Goal: Task Accomplishment & Management: Use online tool/utility

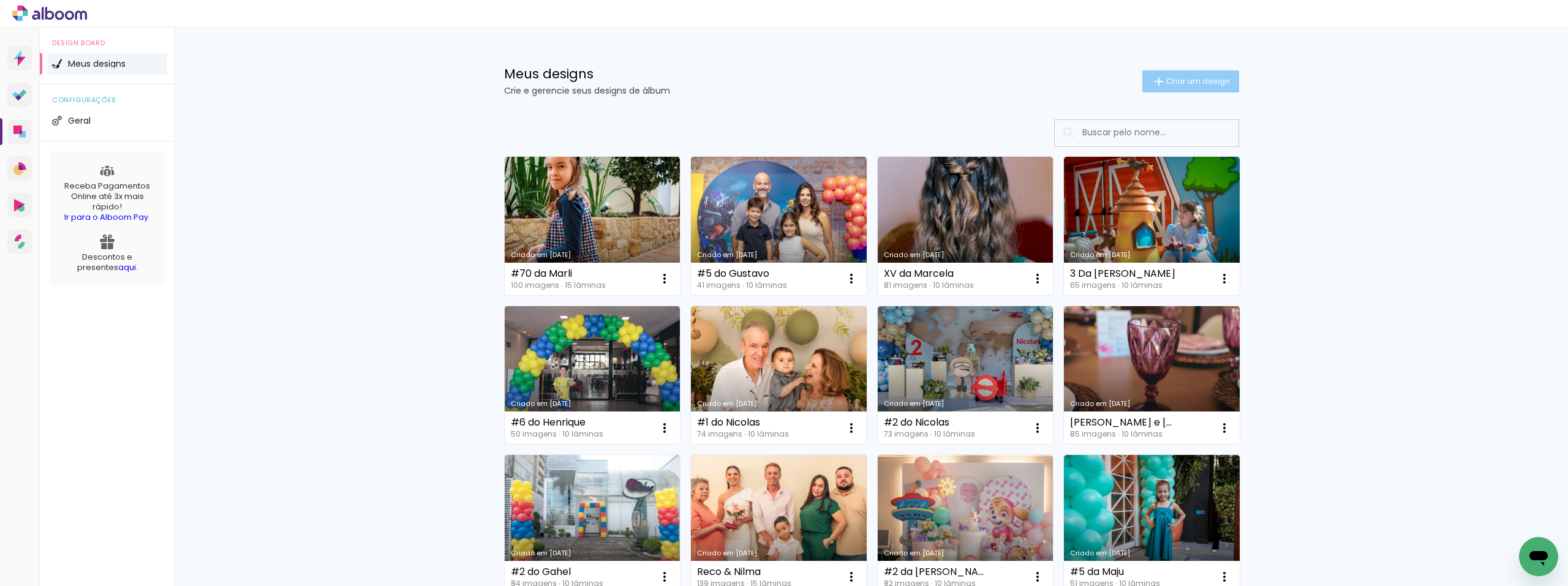
click at [1166, 79] on span "Criar um design" at bounding box center [1198, 81] width 64 height 8
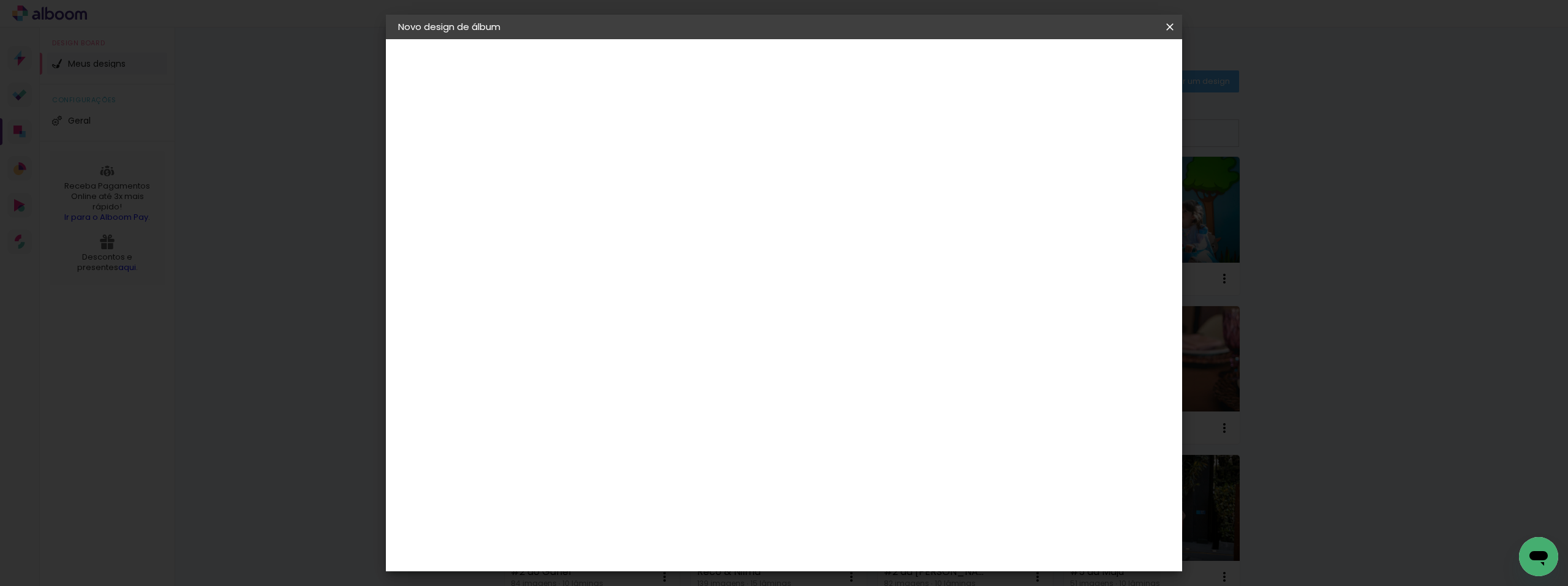
click at [603, 150] on paper-input-container "Título do álbum" at bounding box center [598, 165] width 8 height 31
click at [598, 157] on input at bounding box center [598, 164] width 0 height 19
type input "#3 do Guilherme"
type paper-input "#3 do Guilherme"
click at [724, 73] on paper-button "Avançar" at bounding box center [694, 65] width 60 height 21
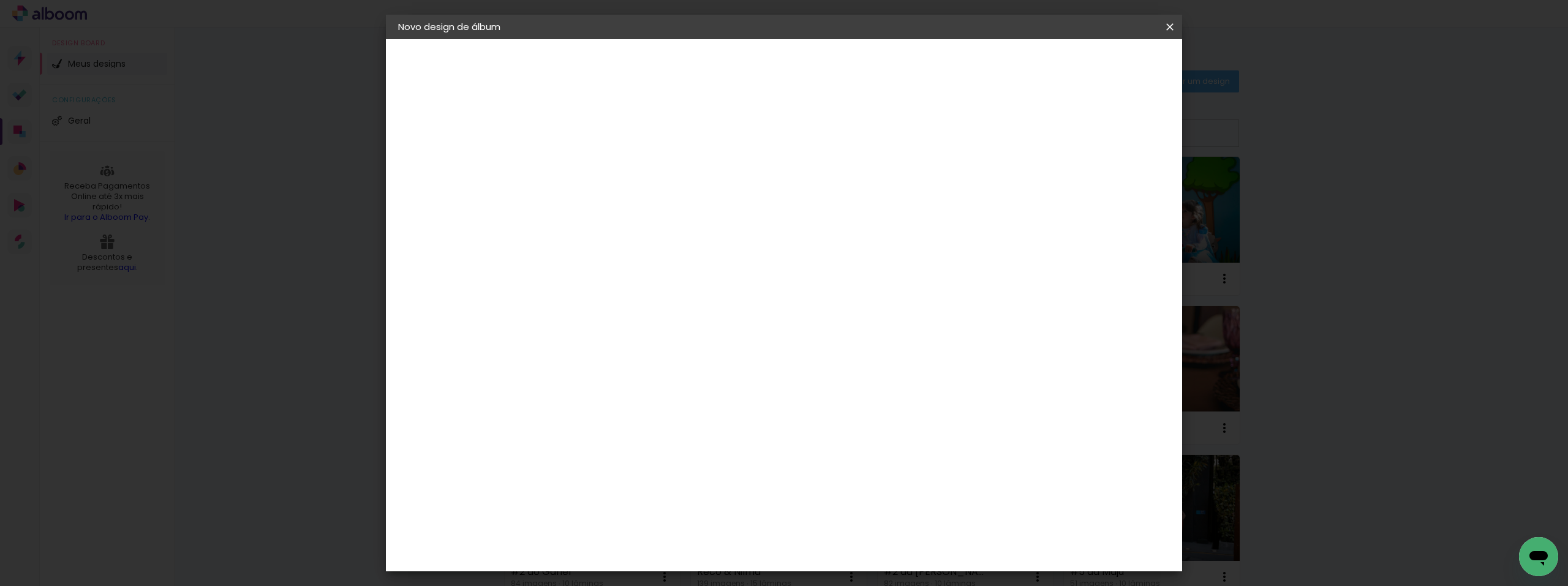
click at [666, 237] on input at bounding box center [630, 233] width 124 height 15
type input "Nice"
type paper-input "Nice"
click at [671, 269] on paper-item "Nicephotos" at bounding box center [617, 277] width 108 height 27
click at [0, 0] on slot "Avançar" at bounding box center [0, 0] width 0 height 0
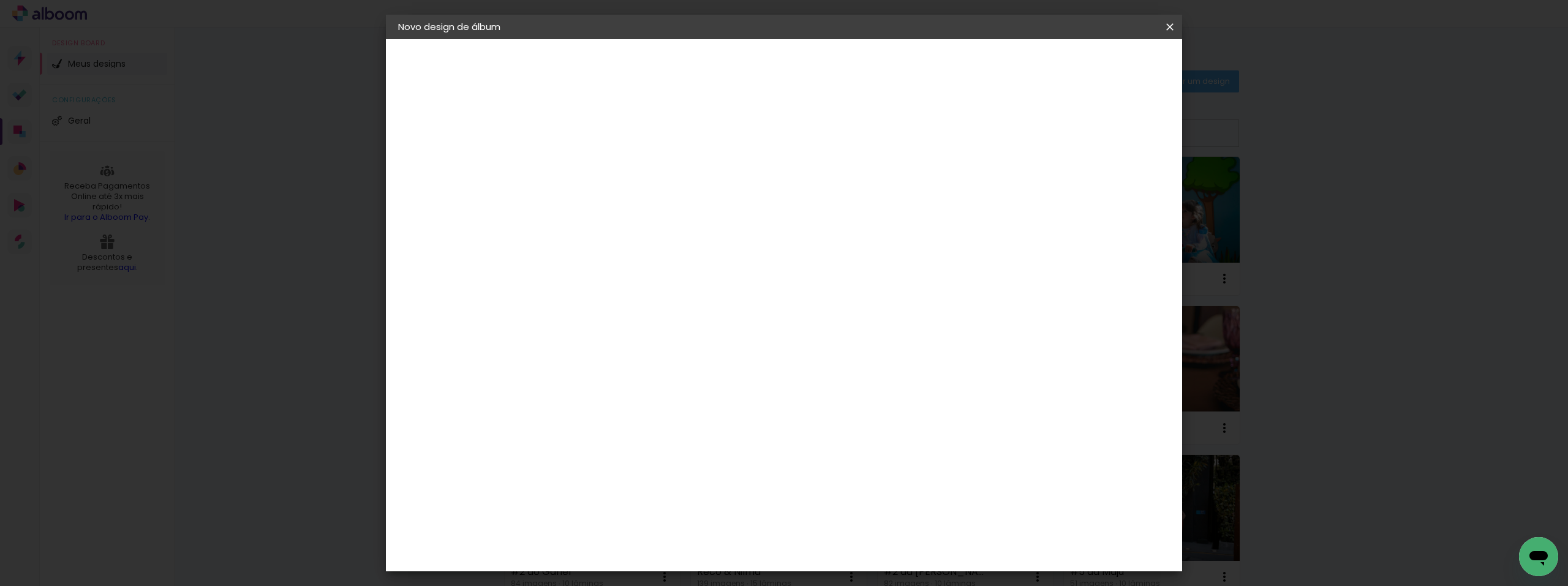
drag, startPoint x: 825, startPoint y: 219, endPoint x: 825, endPoint y: 206, distance: 13.0
click at [696, 217] on div "Opções disponíveis Premium Tradicional Fotográfico Tamanho Escolha o tamanho" at bounding box center [629, 233] width 132 height 229
click at [646, 204] on input "text" at bounding box center [622, 213] width 48 height 19
click at [0, 0] on slot "Premium" at bounding box center [0, 0] width 0 height 0
type input "Premium"
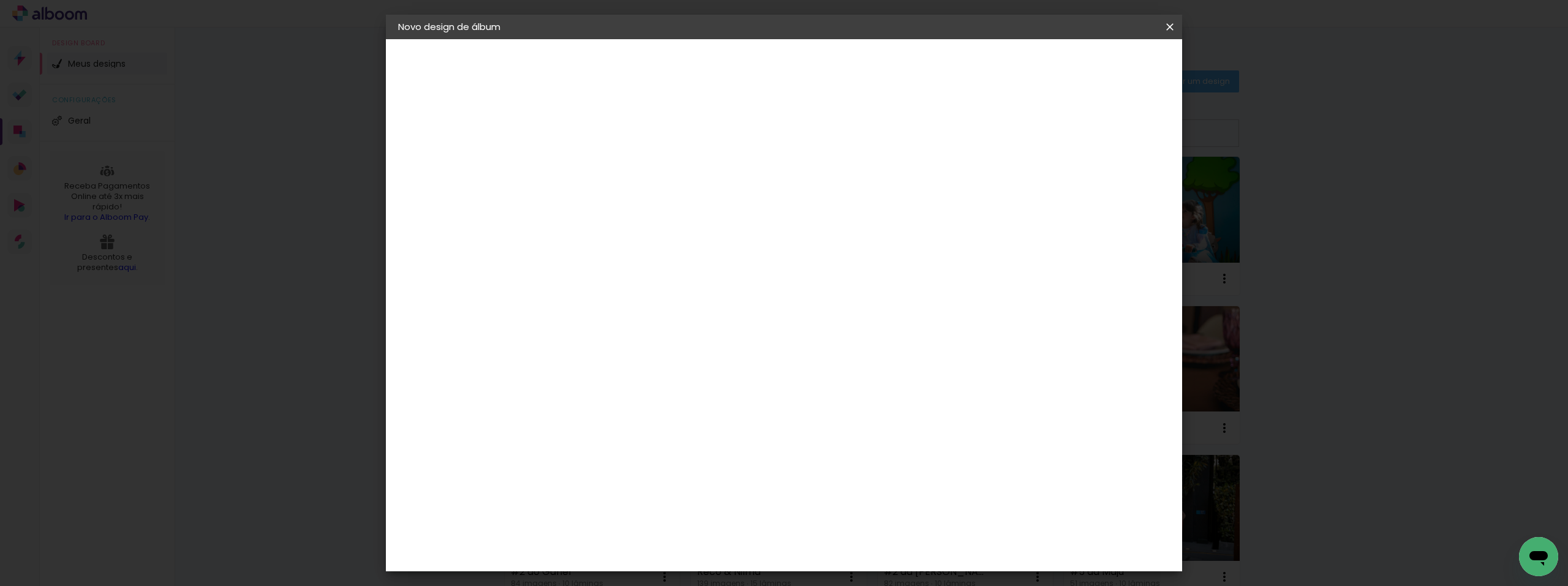
click at [681, 380] on span "30 × 30" at bounding box center [652, 396] width 57 height 32
click at [0, 0] on slot "Avançar" at bounding box center [0, 0] width 0 height 0
click at [1024, 129] on div at bounding box center [1018, 132] width 11 height 11
type paper-checkbox "on"
click at [1093, 65] on span "Iniciar design" at bounding box center [1065, 64] width 55 height 8
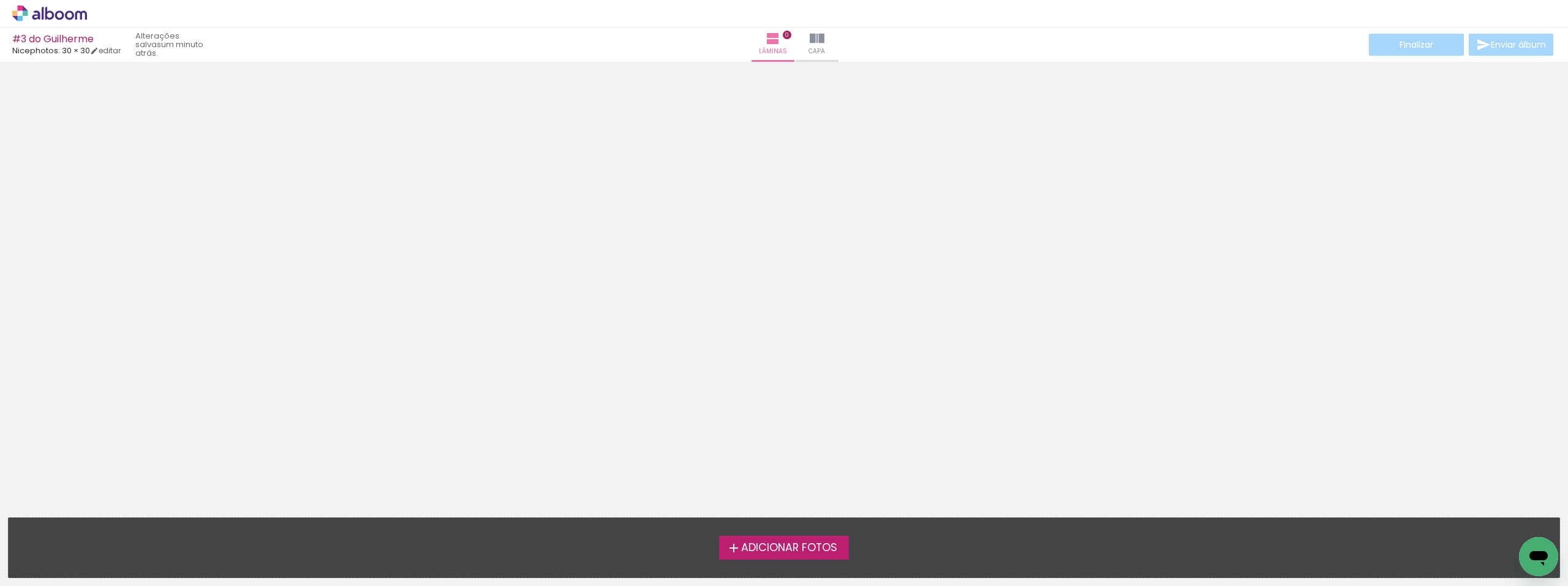
click at [823, 547] on span "Adicionar Fotos" at bounding box center [789, 548] width 96 height 11
click at [0, 0] on input "file" at bounding box center [0, 0] width 0 height 0
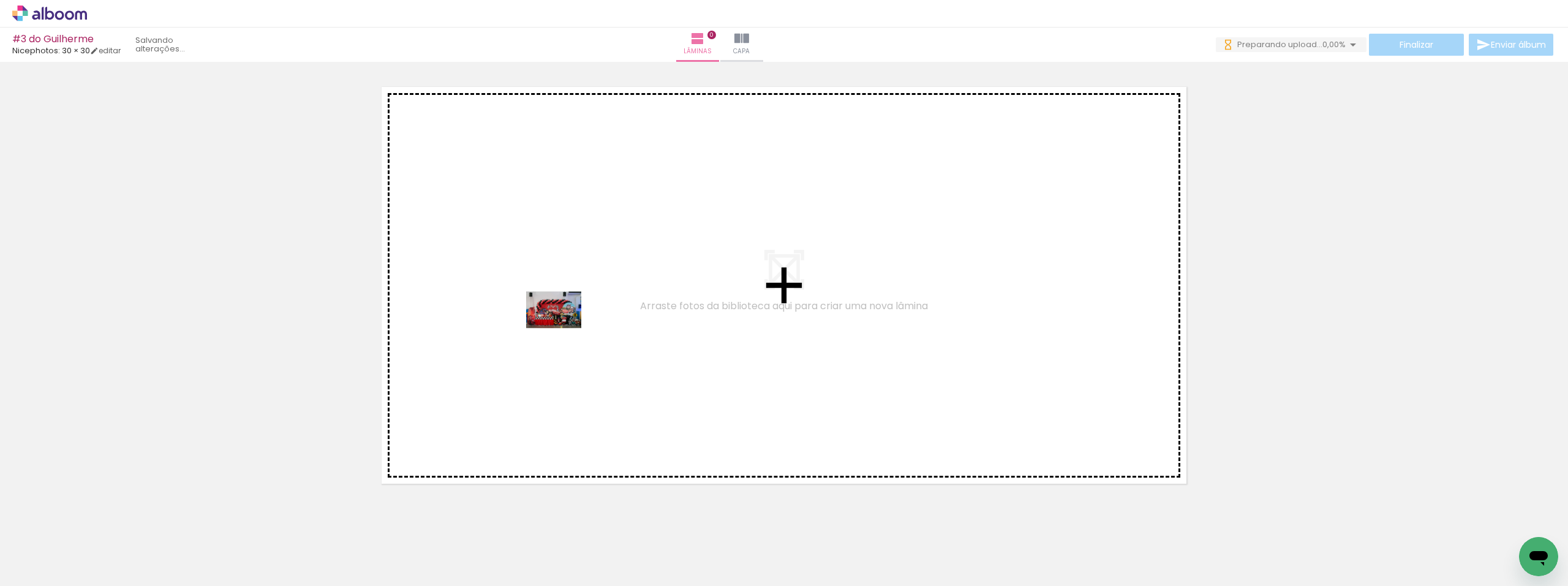
drag, startPoint x: 124, startPoint y: 556, endPoint x: 337, endPoint y: 443, distance: 241.1
click at [558, 326] on quentale-workspace at bounding box center [784, 293] width 1568 height 586
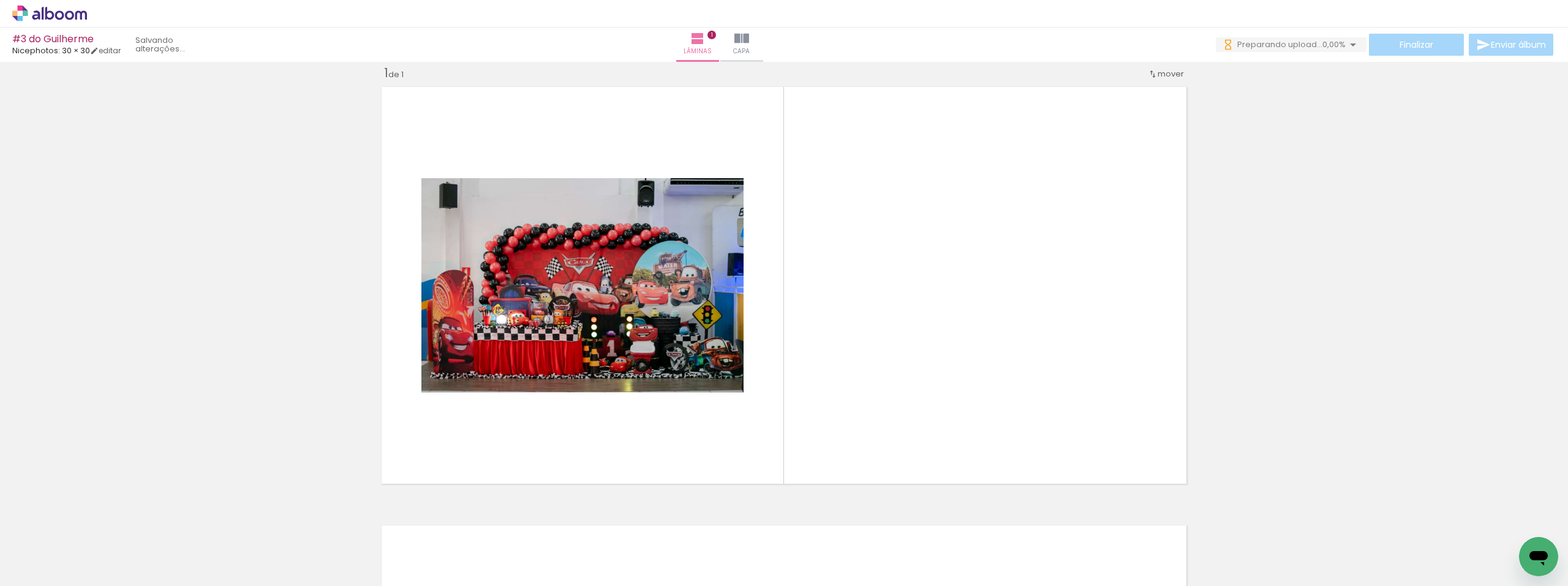
scroll to position [16, 0]
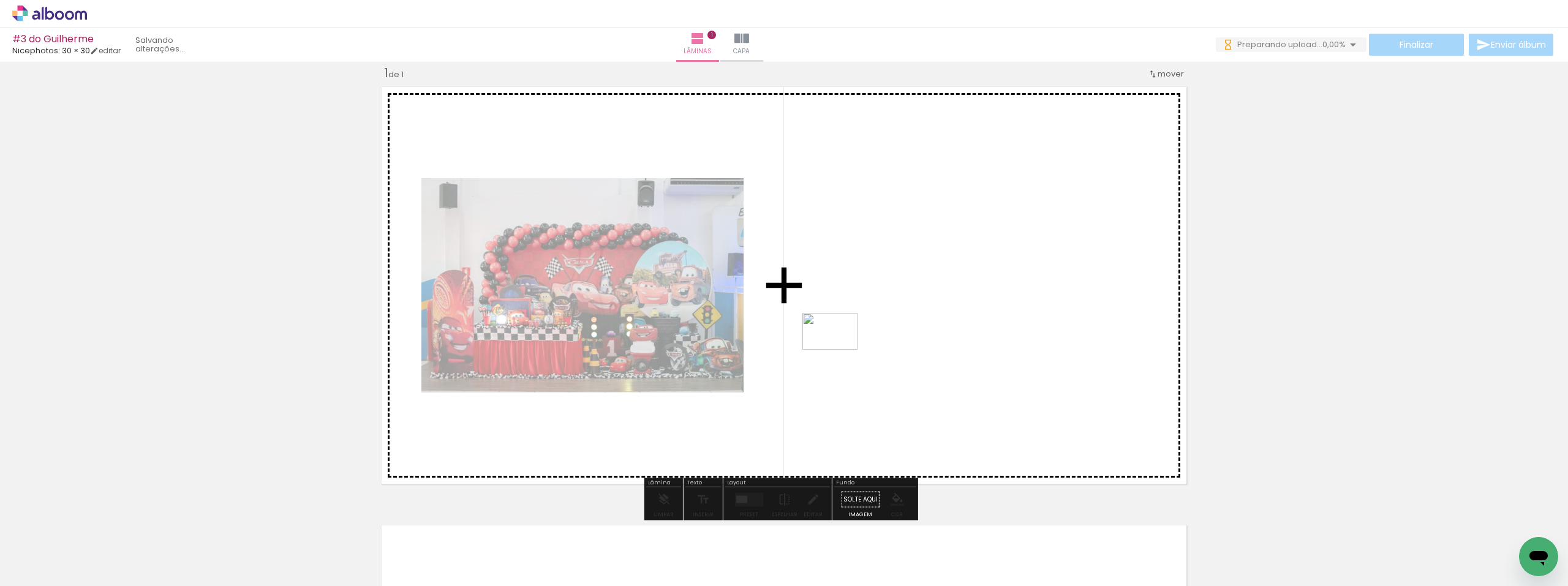
drag, startPoint x: 672, startPoint y: 416, endPoint x: 861, endPoint y: 306, distance: 218.7
click at [861, 306] on quentale-workspace at bounding box center [784, 293] width 1568 height 586
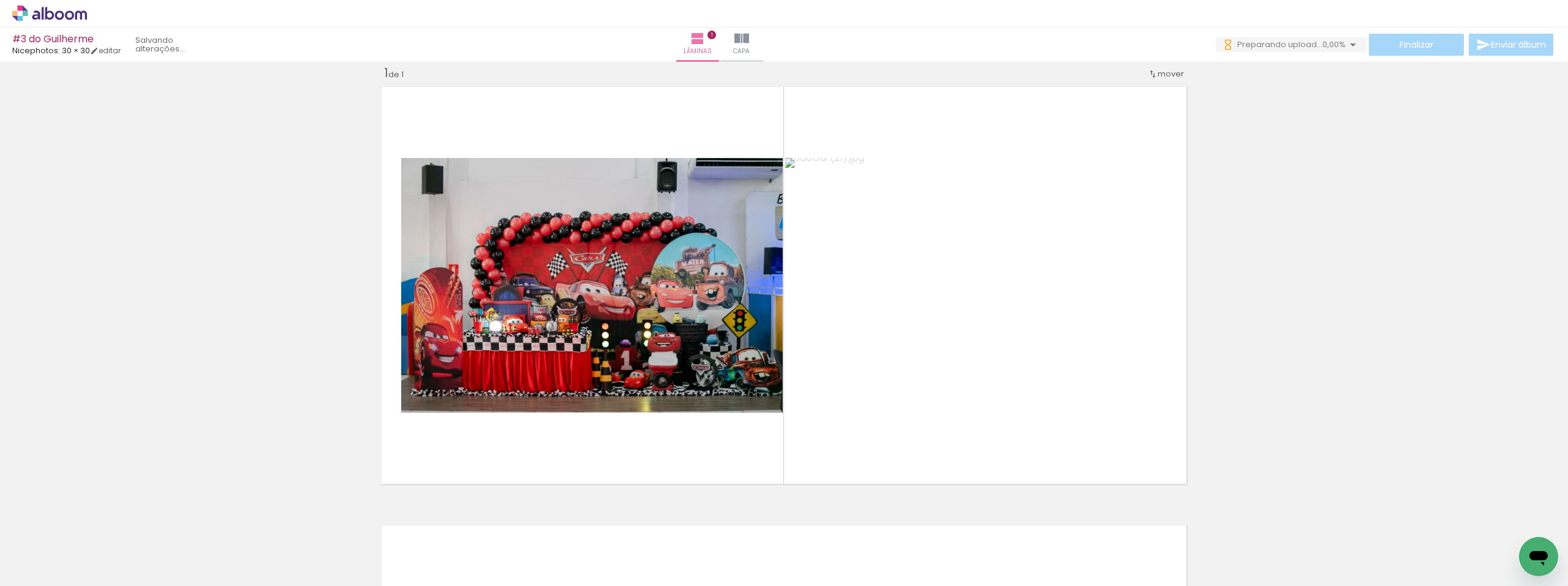
scroll to position [0, 0]
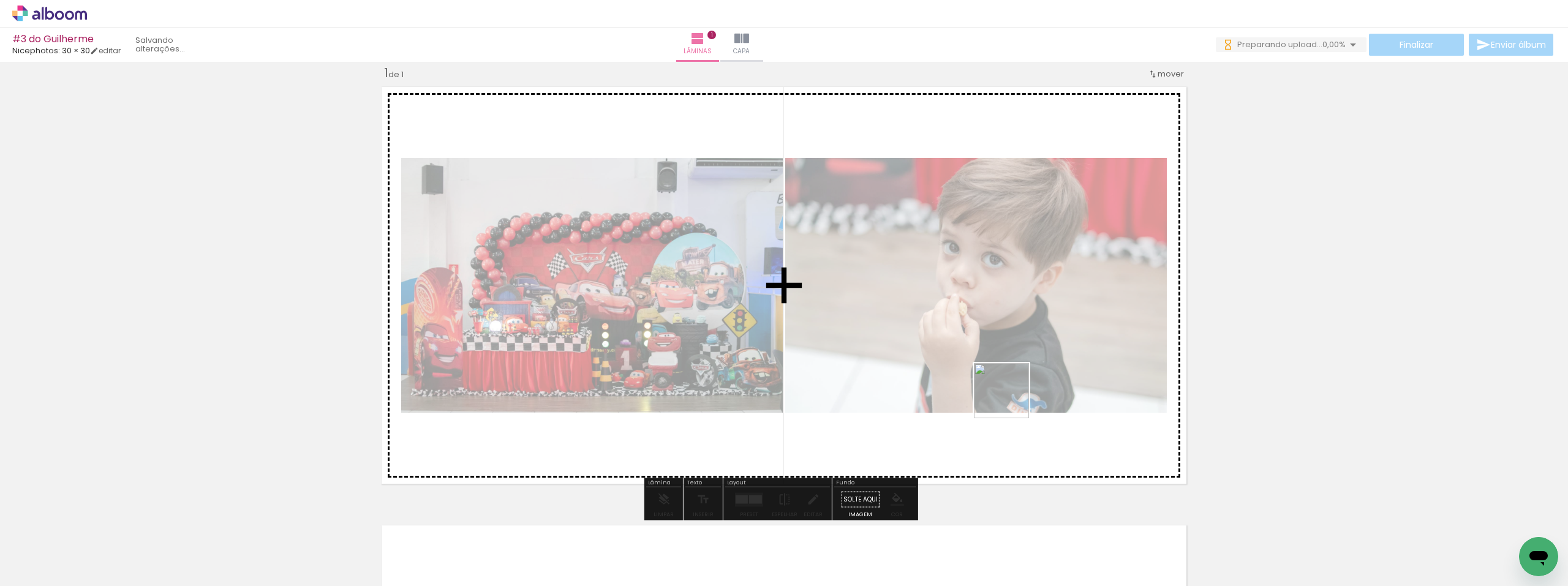
drag, startPoint x: 1063, startPoint y: 546, endPoint x: 1010, endPoint y: 400, distance: 155.3
click at [1010, 400] on quentale-workspace at bounding box center [784, 293] width 1568 height 586
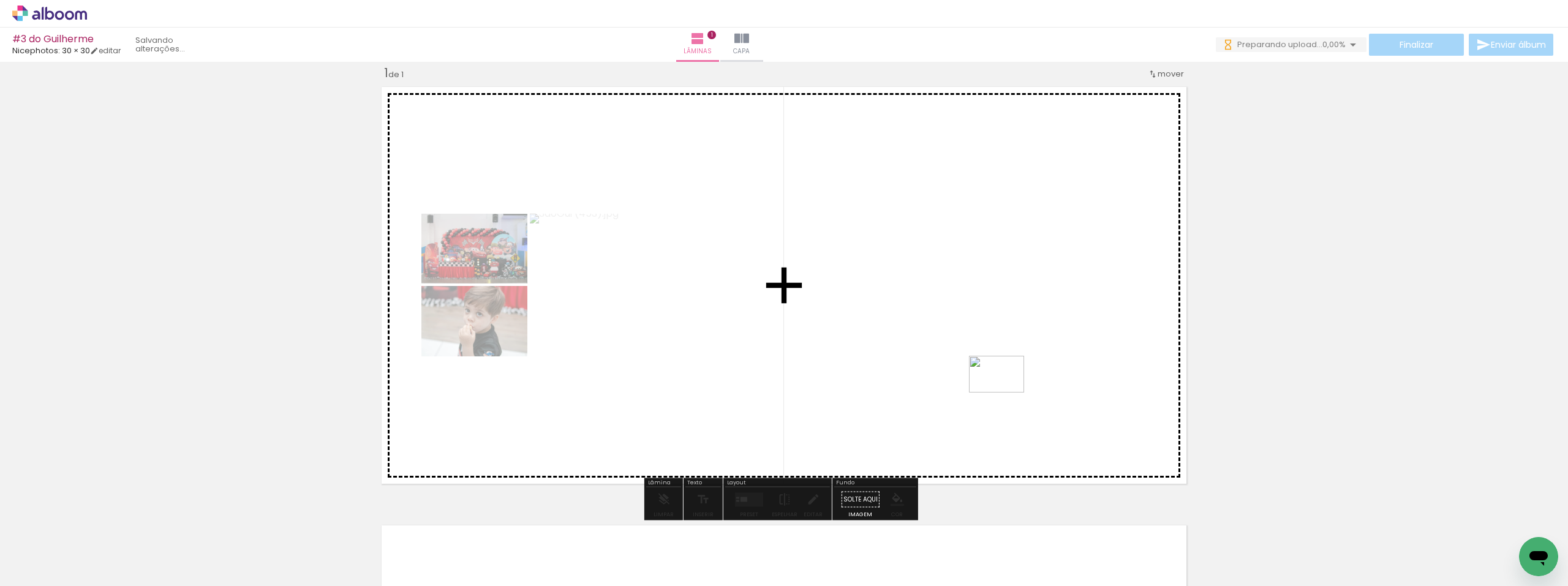
drag, startPoint x: 1128, startPoint y: 533, endPoint x: 1006, endPoint y: 393, distance: 185.7
click at [1006, 393] on quentale-workspace at bounding box center [784, 293] width 1568 height 586
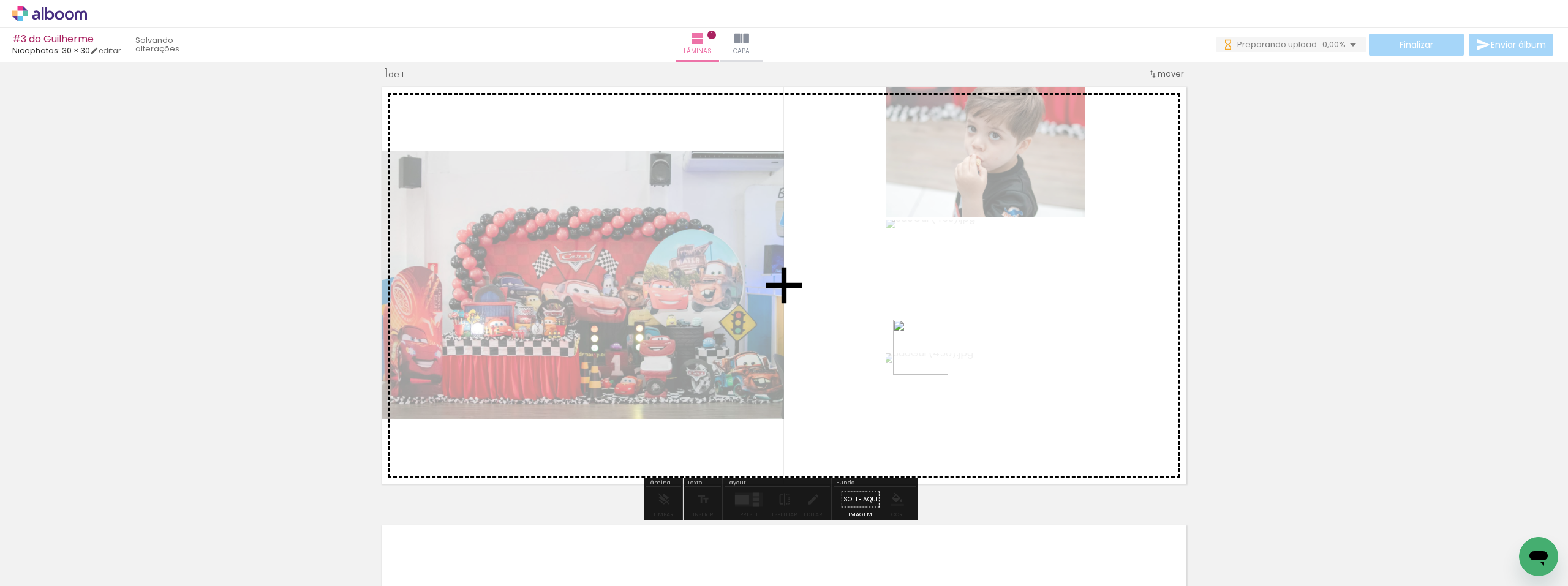
drag, startPoint x: 1209, startPoint y: 544, endPoint x: 1217, endPoint y: 465, distance: 79.4
click at [929, 356] on quentale-workspace at bounding box center [784, 293] width 1568 height 586
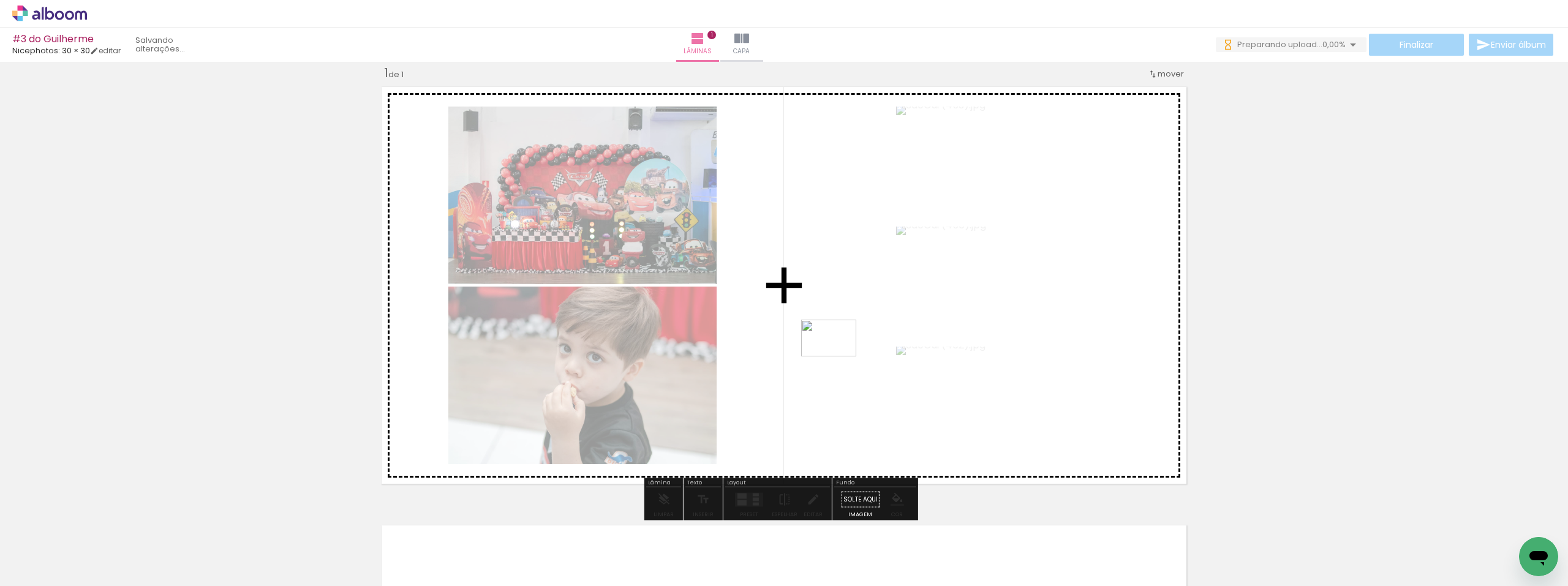
drag, startPoint x: 1266, startPoint y: 545, endPoint x: 1150, endPoint y: 507, distance: 122.1
click at [838, 358] on quentale-workspace at bounding box center [784, 293] width 1568 height 586
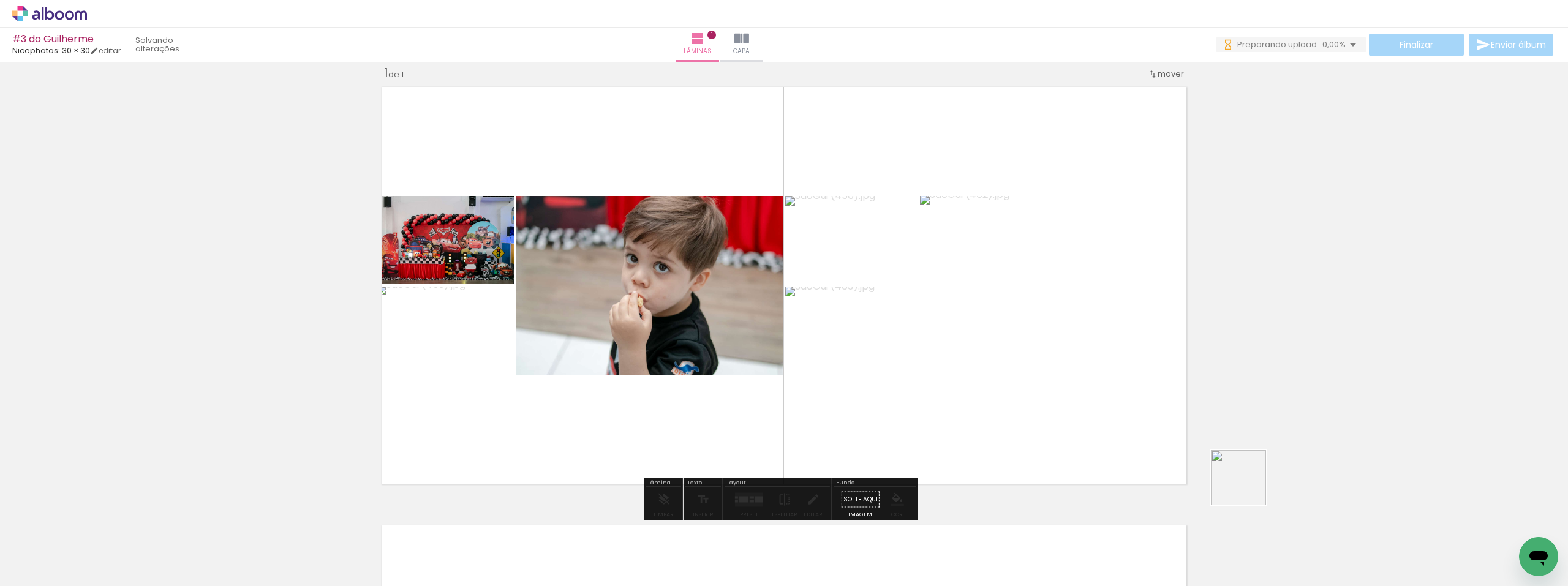
drag, startPoint x: 1328, startPoint y: 548, endPoint x: 927, endPoint y: 373, distance: 437.5
click at [927, 373] on quentale-workspace at bounding box center [784, 293] width 1568 height 586
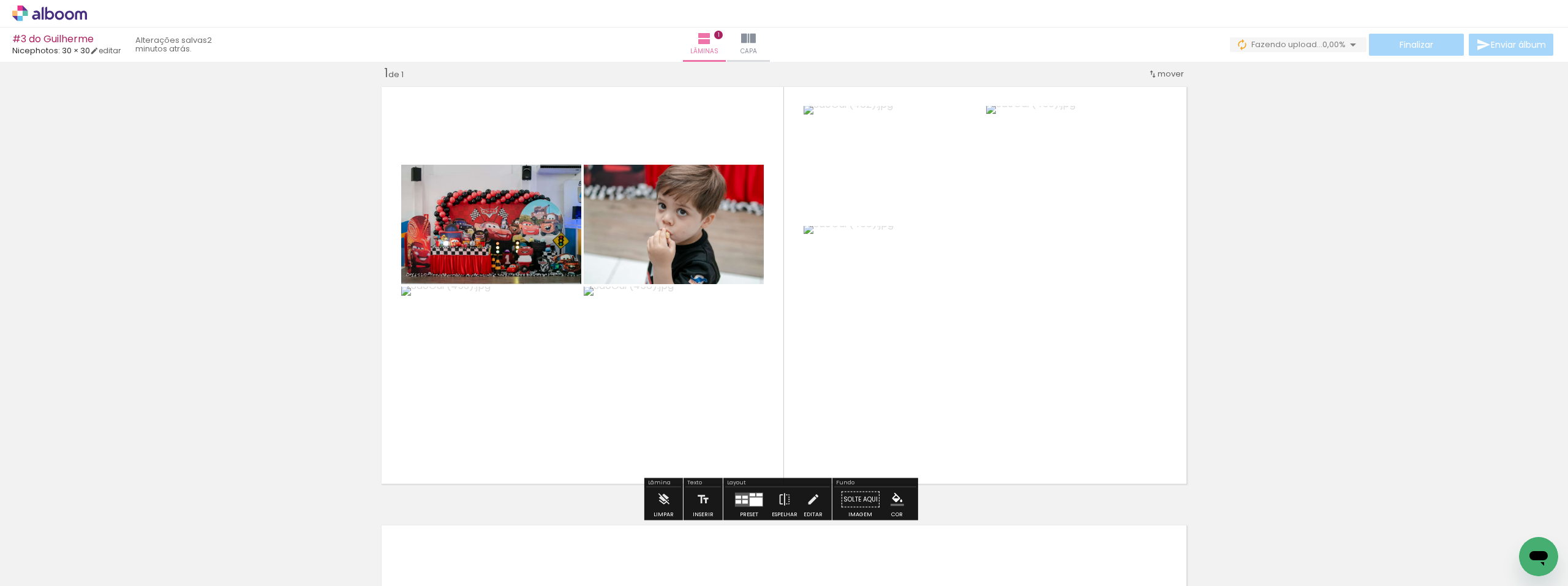
click at [1389, 366] on div "Inserir lâmina 1 de 1" at bounding box center [784, 489] width 1568 height 877
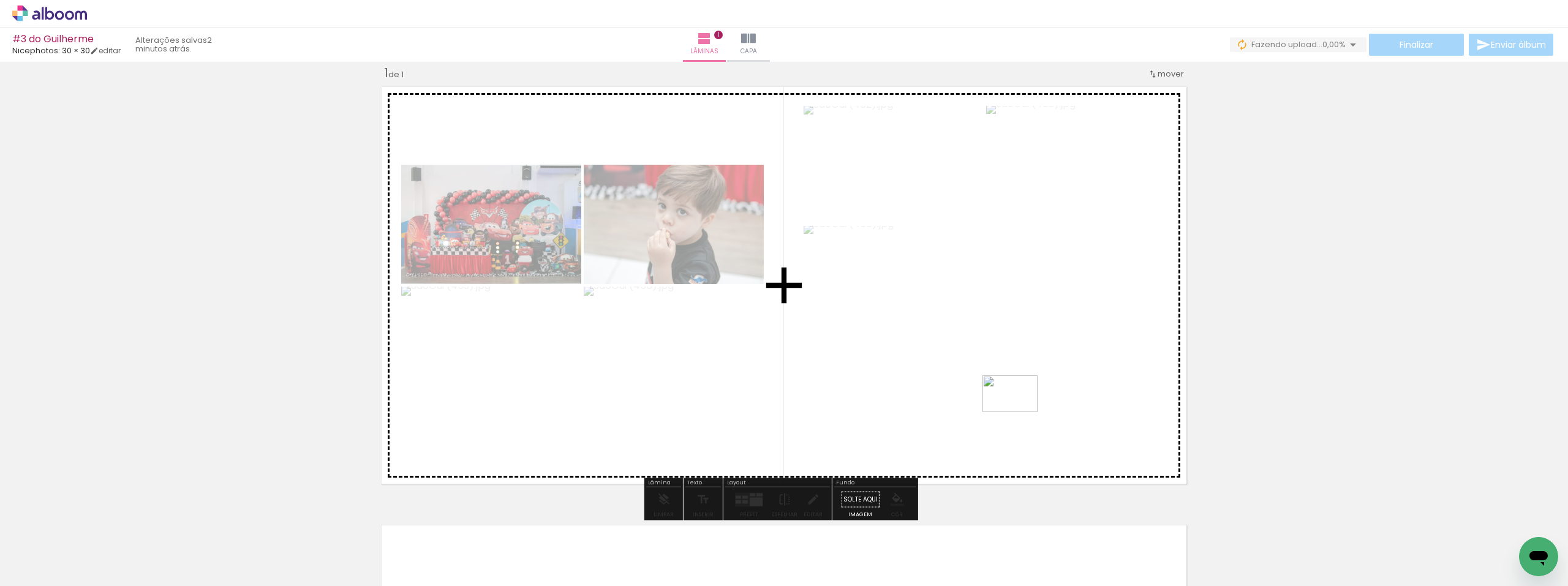
drag, startPoint x: 1137, startPoint y: 556, endPoint x: 1019, endPoint y: 412, distance: 186.2
click at [1019, 412] on quentale-workspace at bounding box center [784, 293] width 1568 height 586
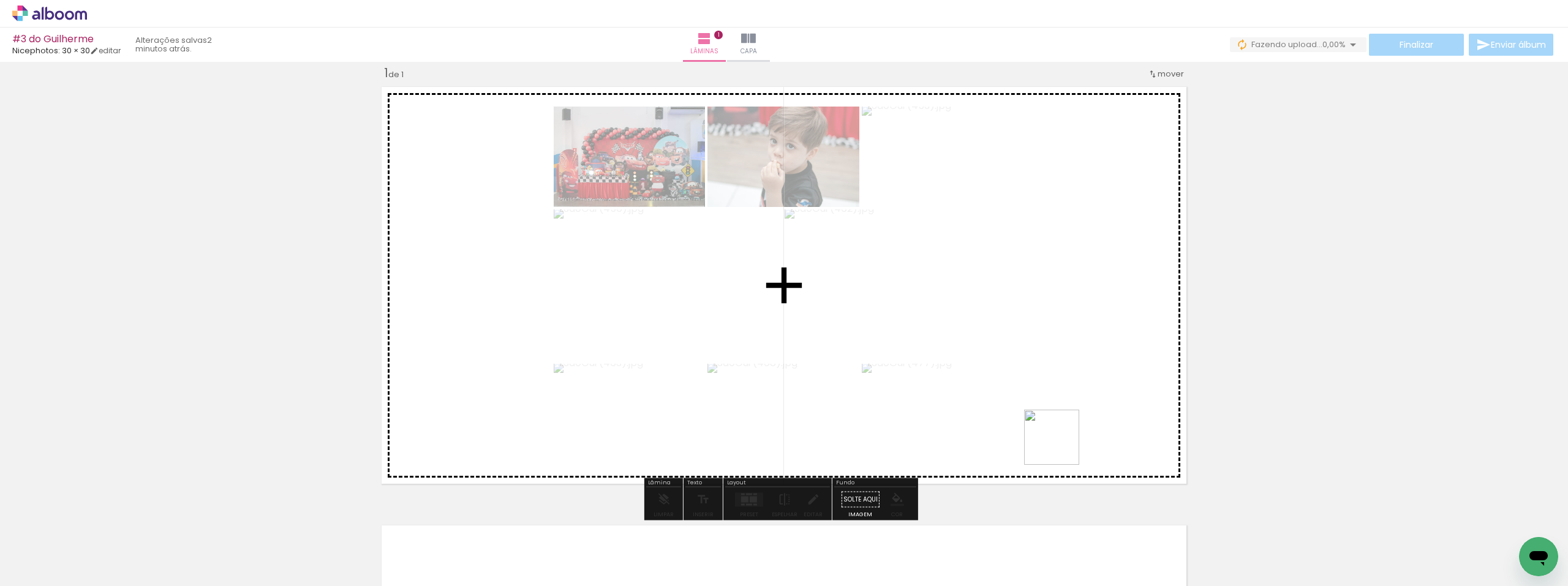
drag, startPoint x: 1184, startPoint y: 519, endPoint x: 948, endPoint y: 386, distance: 270.9
click at [948, 386] on quentale-workspace at bounding box center [784, 293] width 1568 height 586
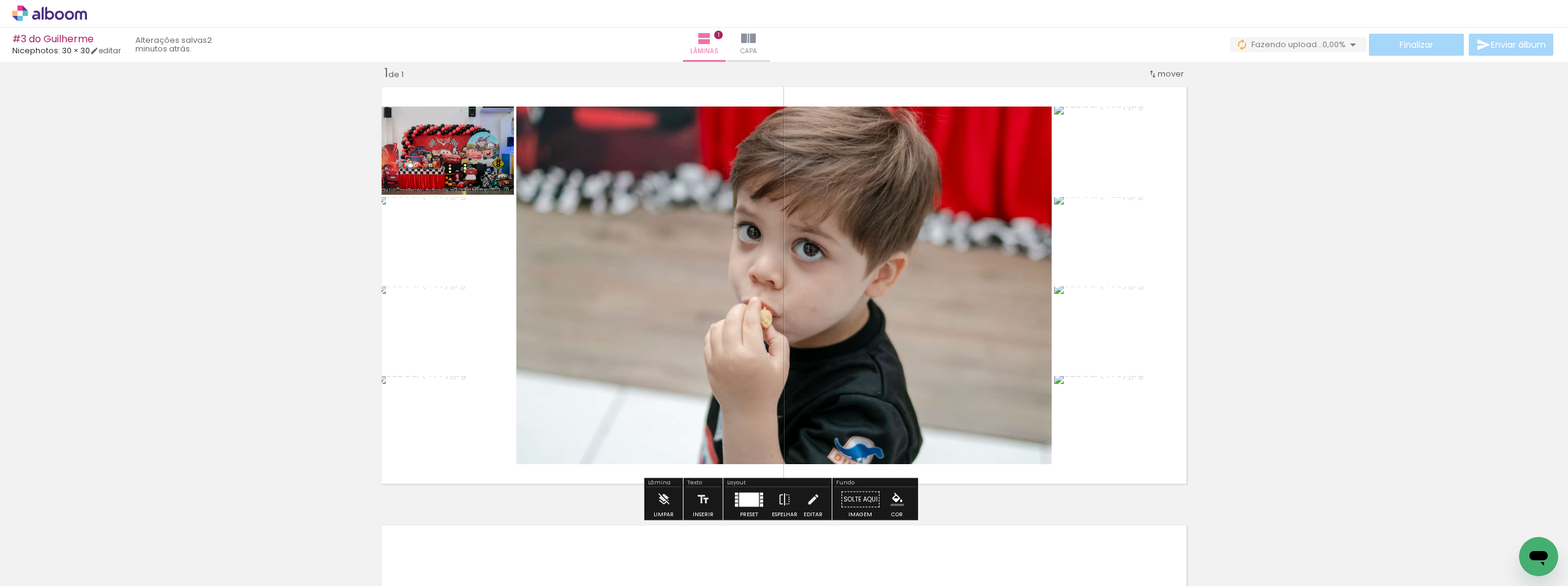
click at [745, 502] on div at bounding box center [749, 500] width 19 height 14
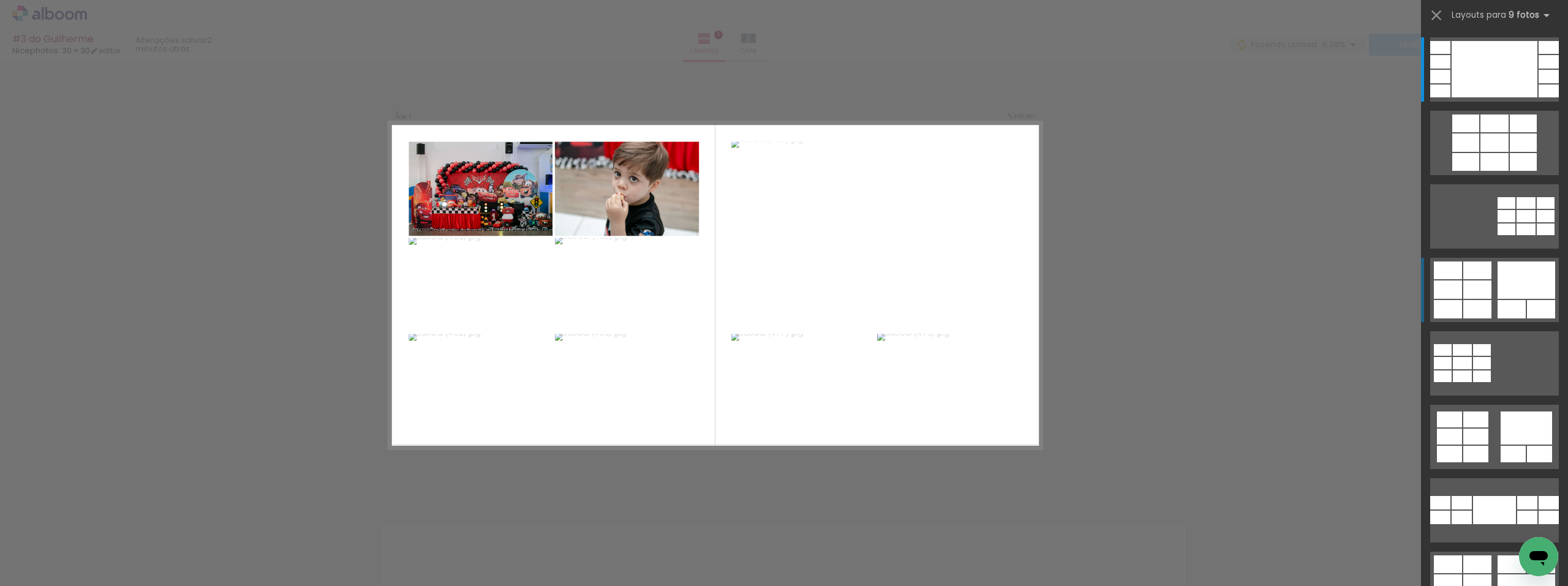
click at [1503, 282] on div at bounding box center [1526, 280] width 57 height 37
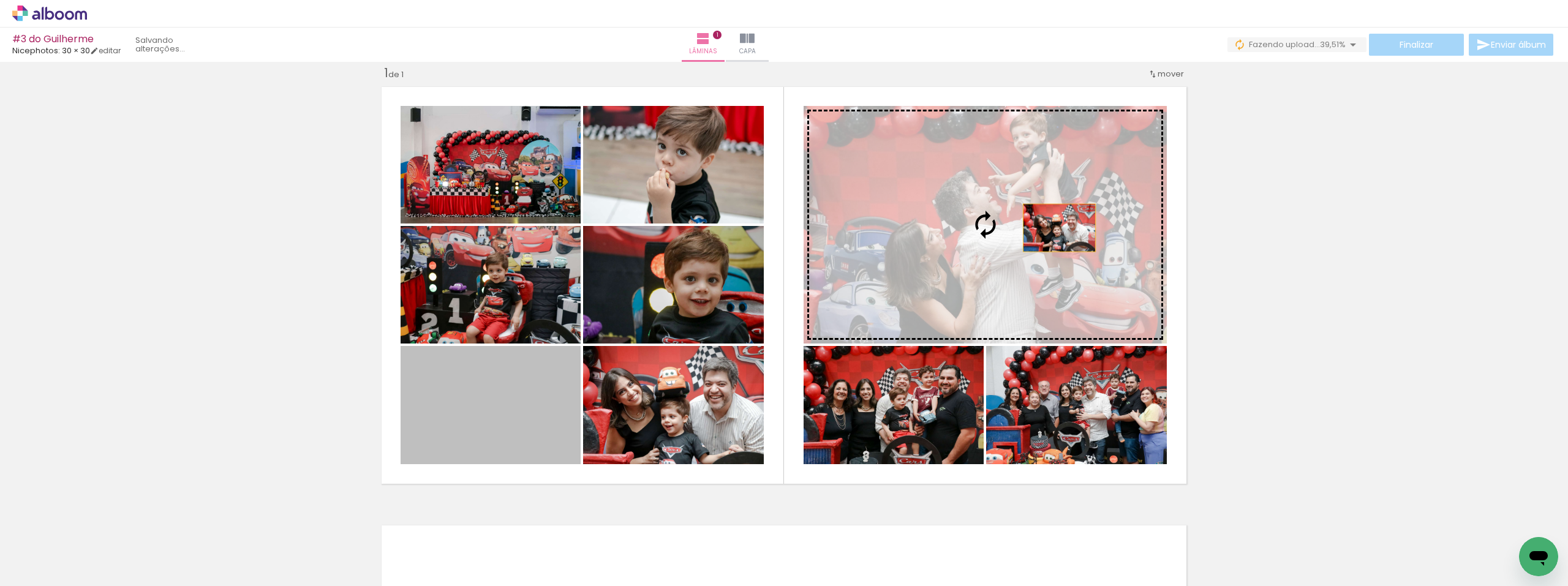
drag, startPoint x: 505, startPoint y: 424, endPoint x: 1030, endPoint y: 228, distance: 560.4
click at [0, 0] on slot at bounding box center [0, 0] width 0 height 0
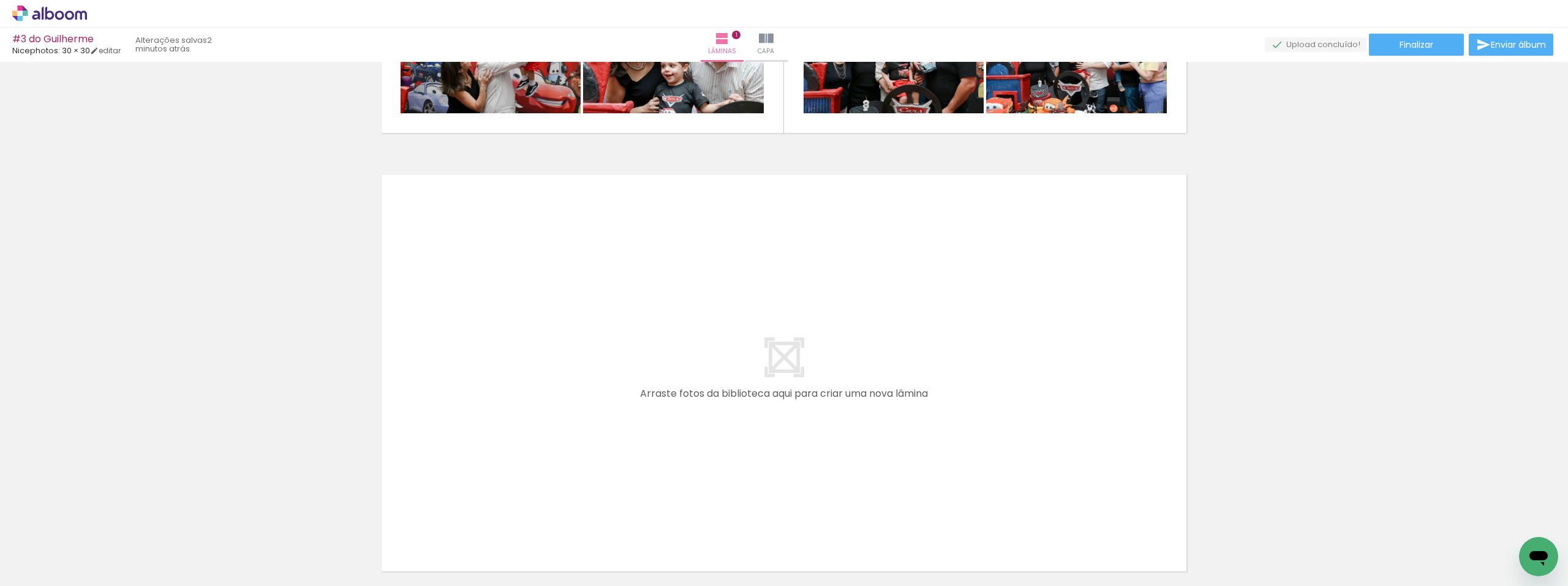
scroll to position [445, 0]
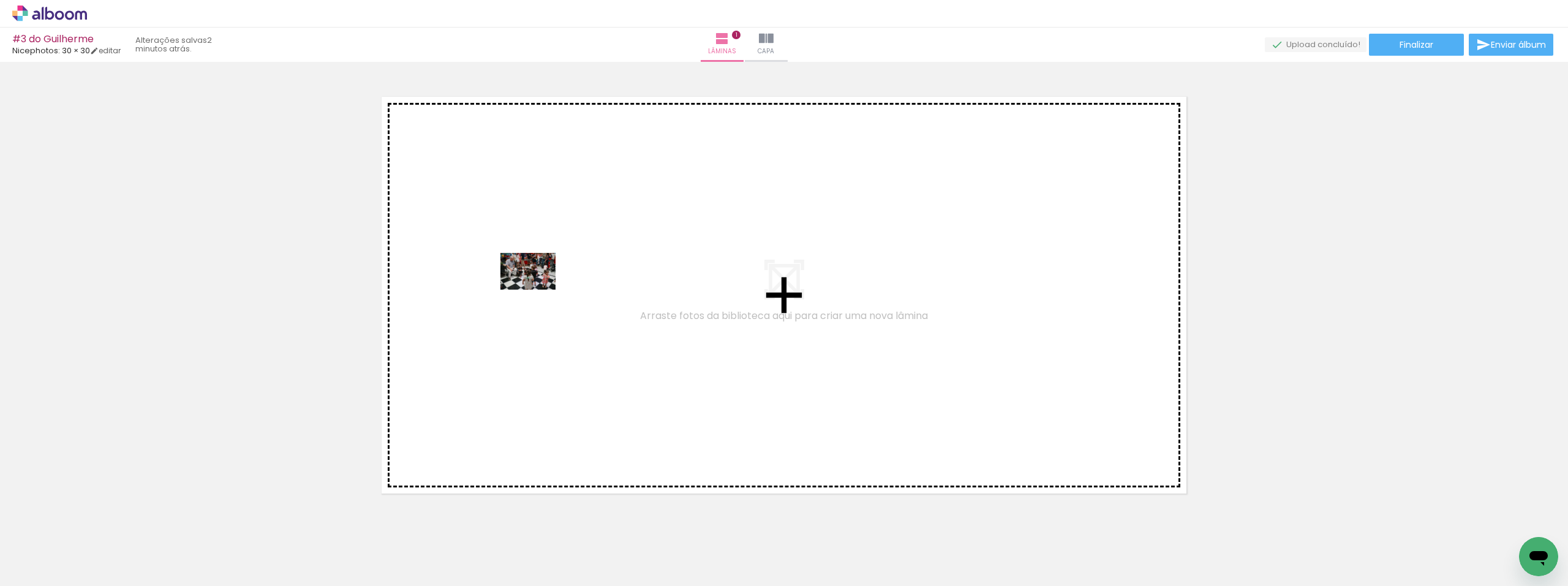
drag, startPoint x: 133, startPoint y: 532, endPoint x: 501, endPoint y: 270, distance: 451.7
click at [501, 270] on quentale-workspace at bounding box center [784, 293] width 1568 height 586
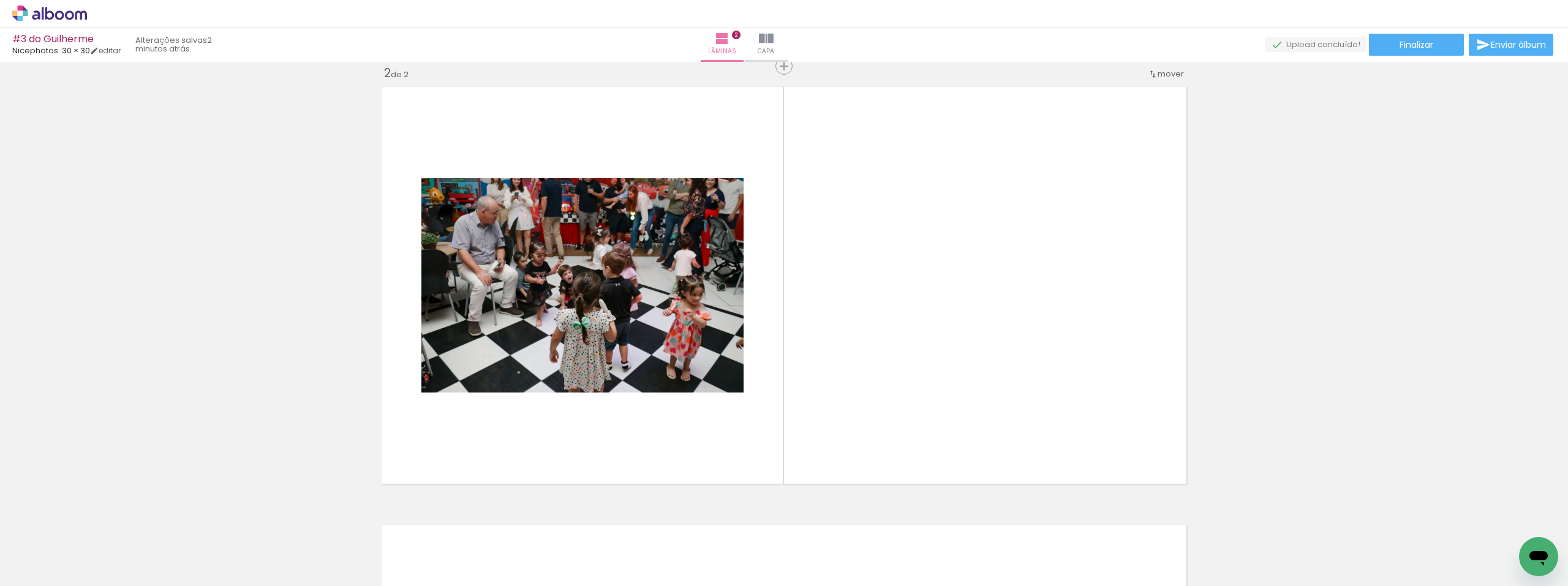
scroll to position [0, 1976]
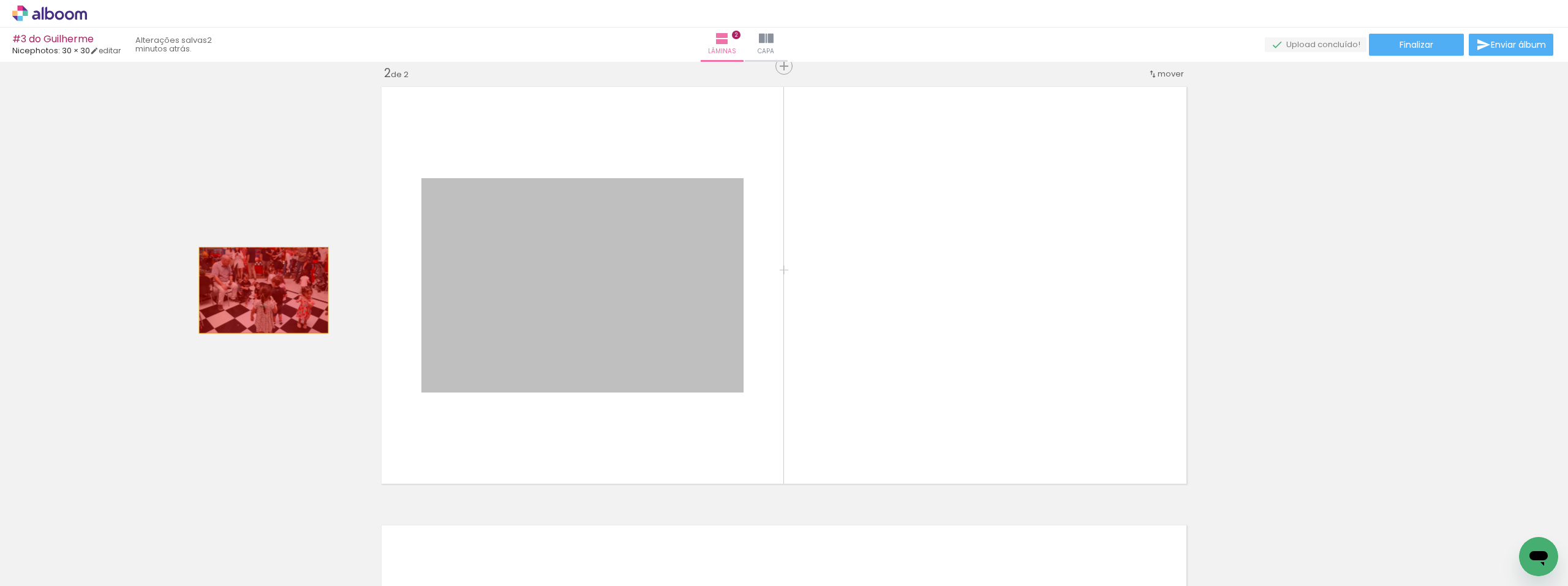
drag, startPoint x: 628, startPoint y: 313, endPoint x: 229, endPoint y: 283, distance: 400.1
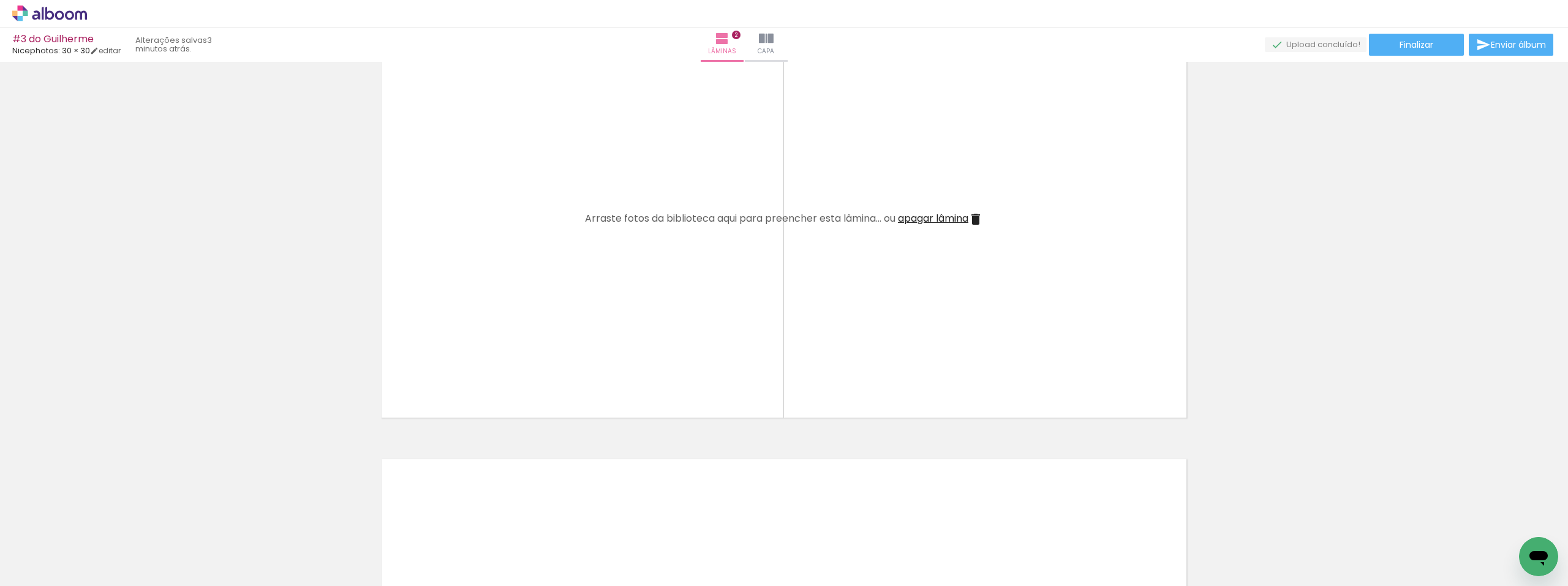
scroll to position [516, 0]
click at [52, 546] on input "Todas as fotos" at bounding box center [34, 549] width 46 height 10
click at [0, 0] on slot "Não utilizadas" at bounding box center [0, 0] width 0 height 0
type input "Não utilizadas"
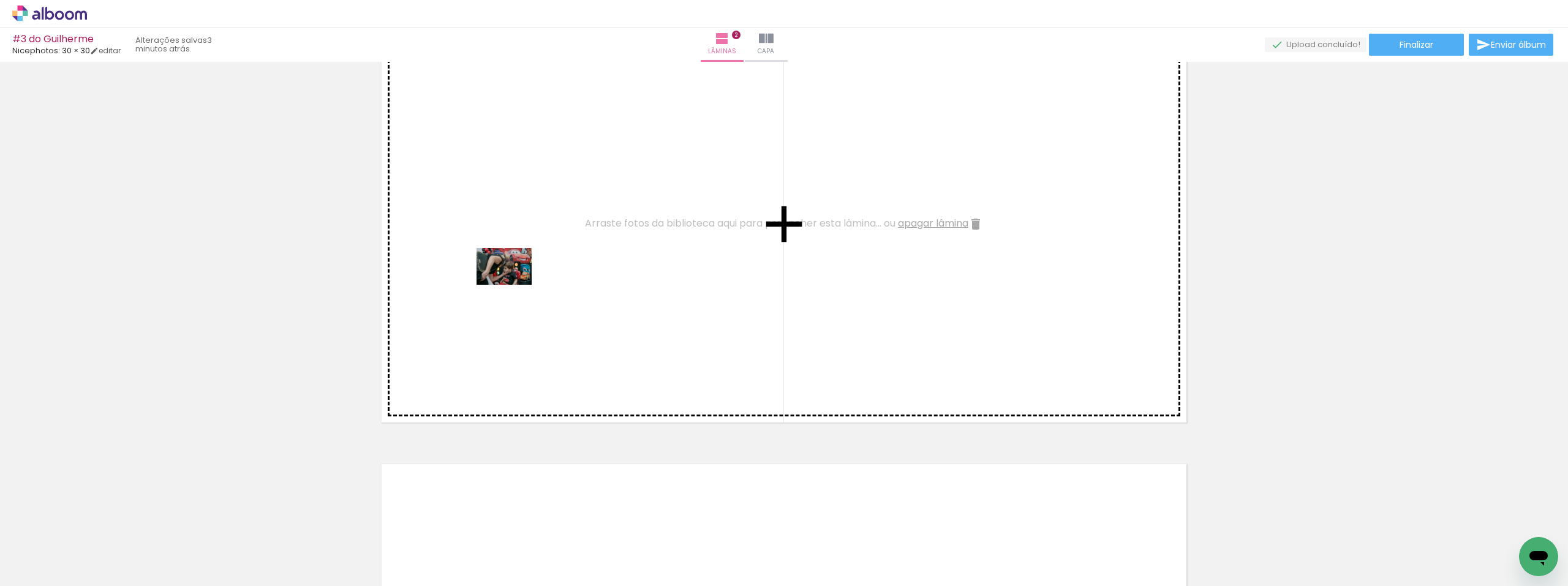
drag, startPoint x: 136, startPoint y: 549, endPoint x: 210, endPoint y: 442, distance: 130.1
click at [520, 276] on quentale-workspace at bounding box center [784, 293] width 1568 height 586
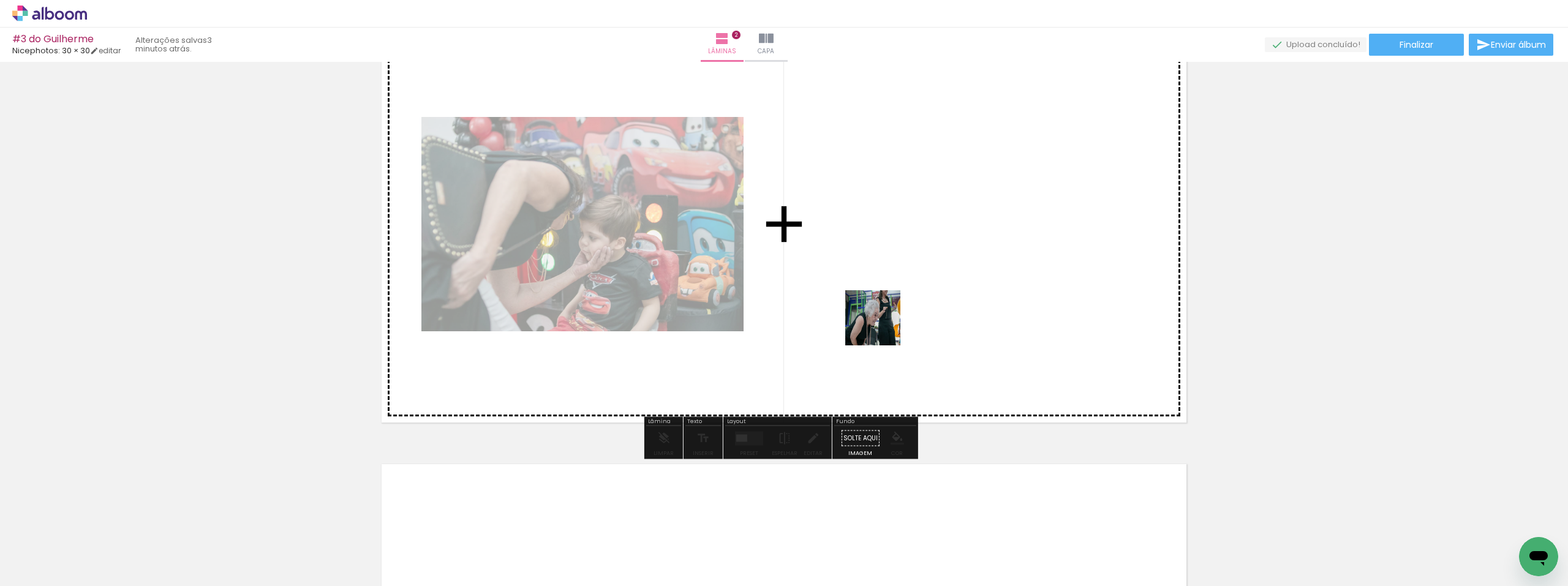
drag, startPoint x: 134, startPoint y: 551, endPoint x: 883, endPoint y: 318, distance: 784.4
click at [883, 318] on quentale-workspace at bounding box center [784, 293] width 1568 height 586
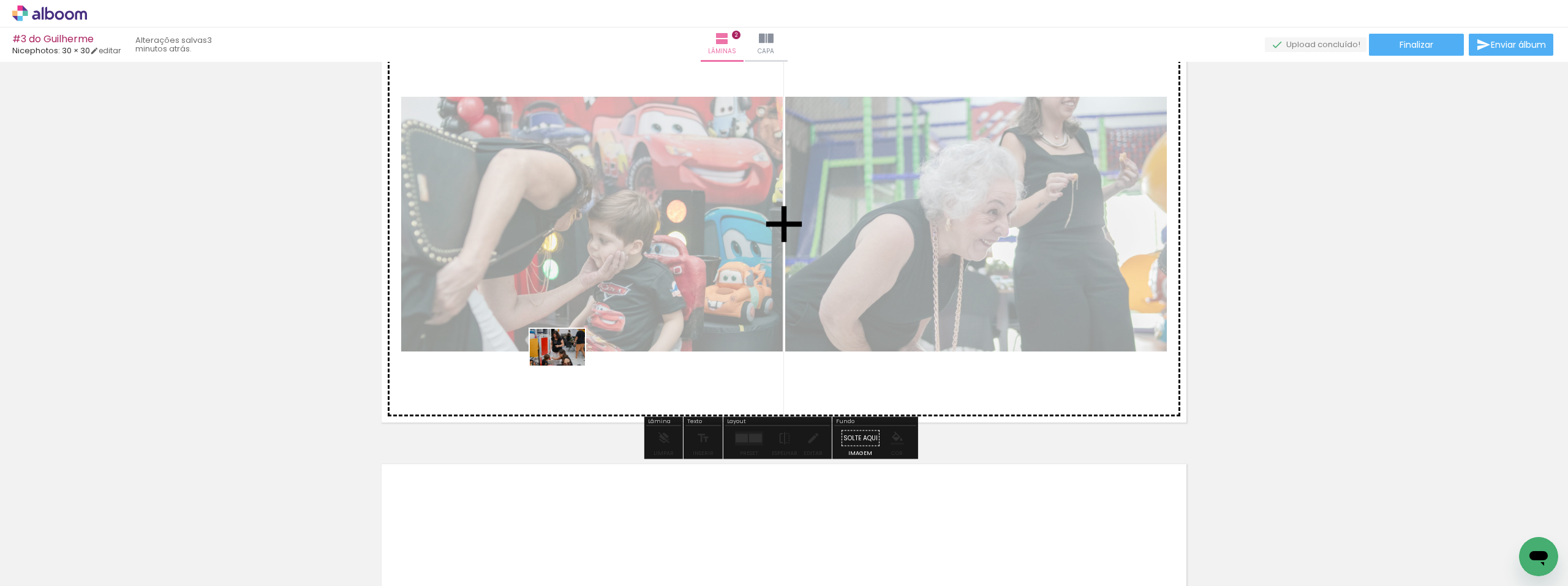
drag, startPoint x: 123, startPoint y: 536, endPoint x: 567, endPoint y: 366, distance: 475.4
click at [567, 366] on quentale-workspace at bounding box center [784, 293] width 1568 height 586
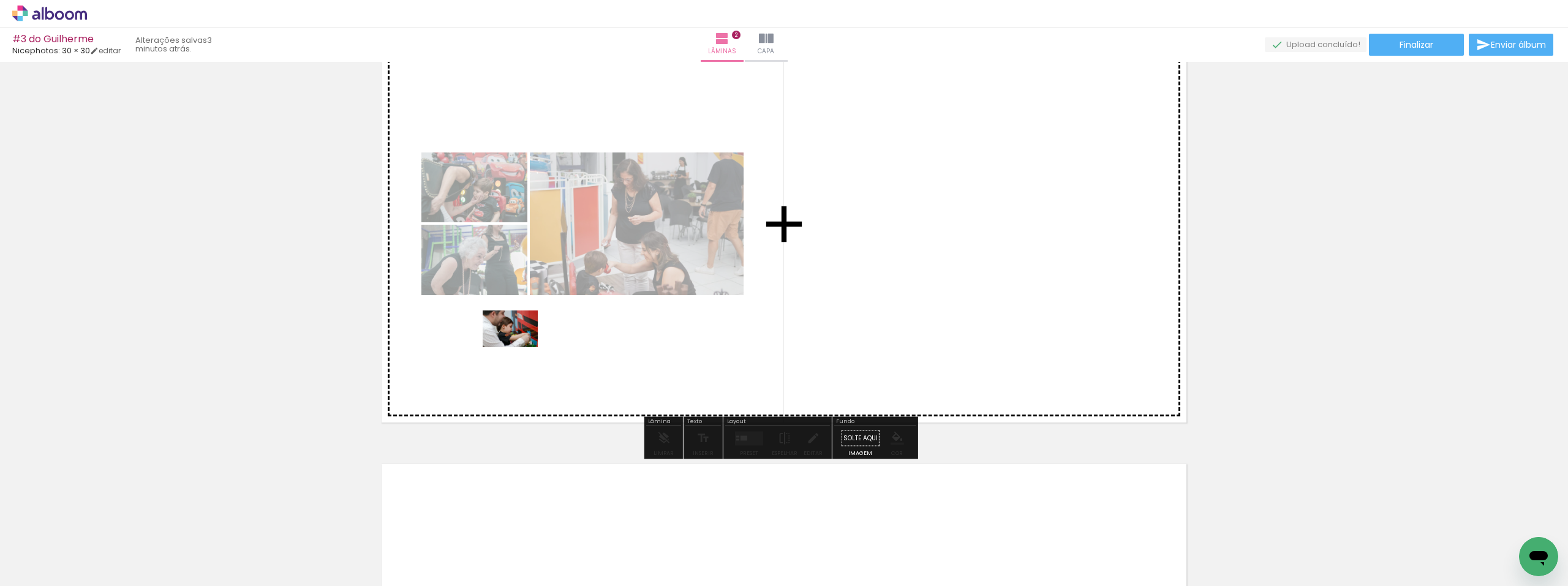
drag, startPoint x: 177, startPoint y: 529, endPoint x: 282, endPoint y: 431, distance: 143.6
click at [514, 349] on quentale-workspace at bounding box center [784, 293] width 1568 height 586
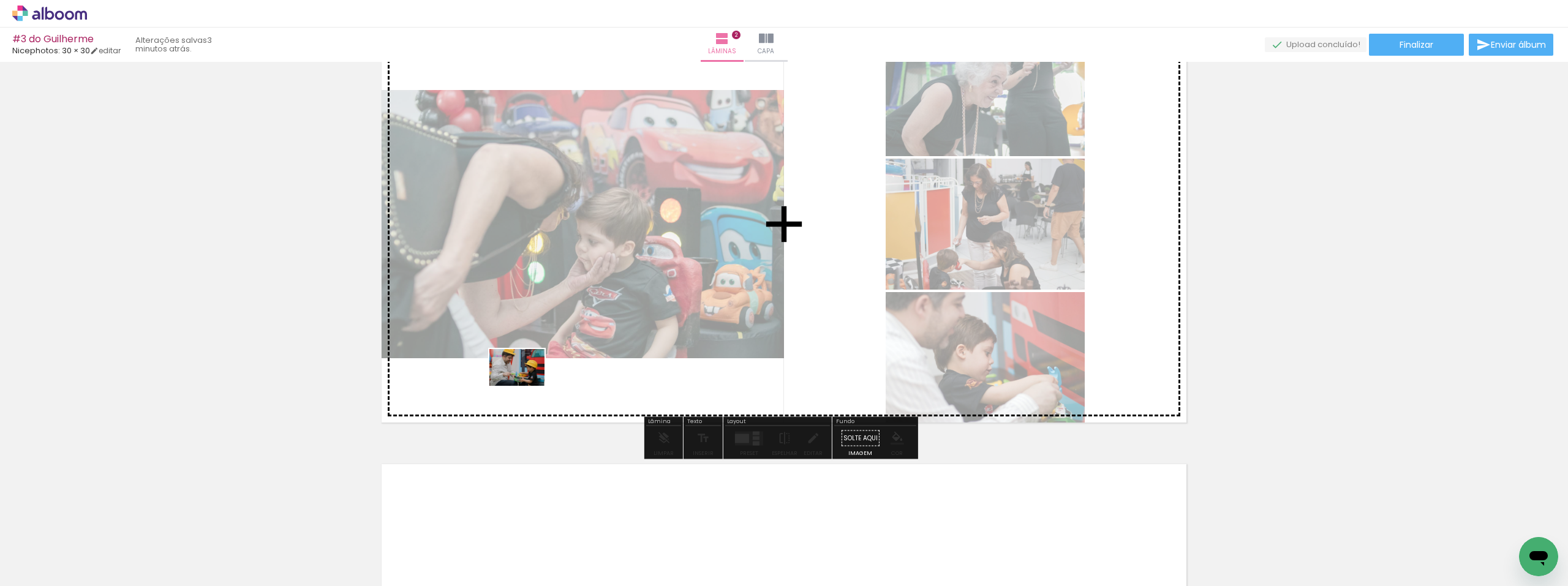
drag, startPoint x: 413, startPoint y: 442, endPoint x: 527, endPoint y: 385, distance: 127.5
click at [527, 385] on quentale-workspace at bounding box center [784, 293] width 1568 height 586
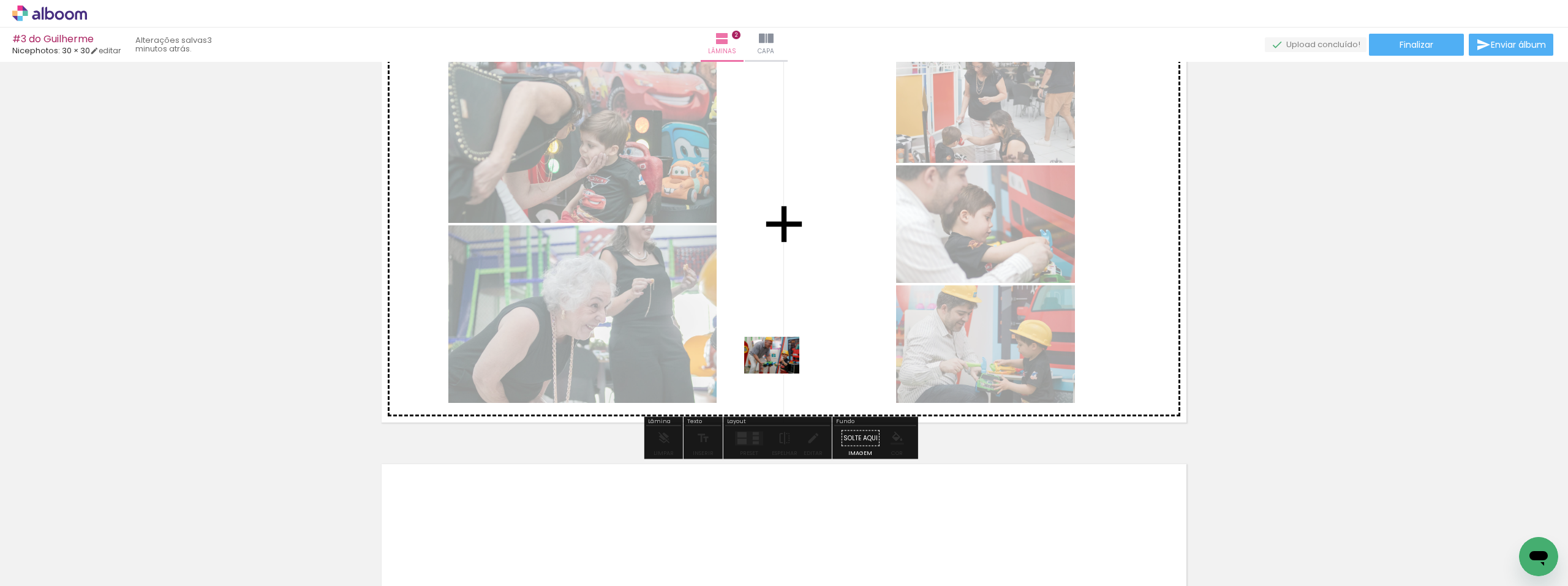
drag, startPoint x: 112, startPoint y: 555, endPoint x: 800, endPoint y: 333, distance: 722.9
click at [816, 336] on quentale-workspace at bounding box center [784, 293] width 1568 height 586
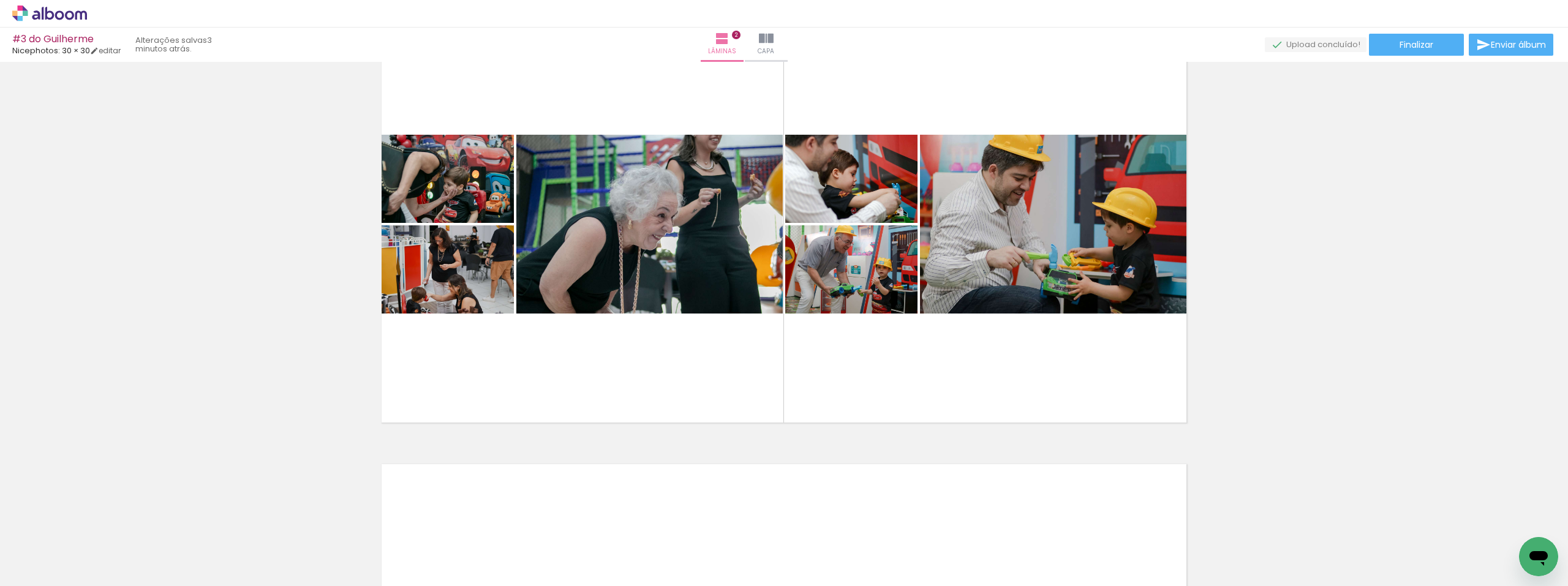
click at [193, 552] on div at bounding box center [191, 545] width 61 height 41
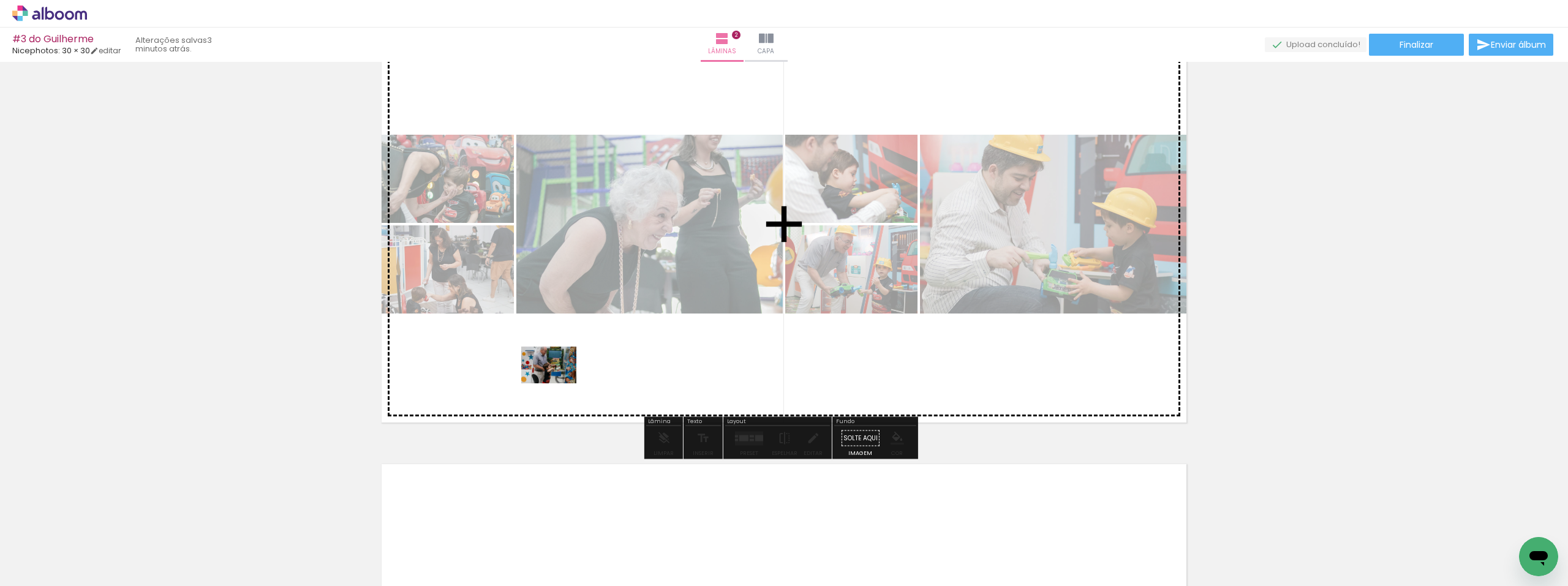
drag, startPoint x: 185, startPoint y: 559, endPoint x: 244, endPoint y: 514, distance: 74.2
click at [535, 373] on quentale-workspace at bounding box center [784, 293] width 1568 height 586
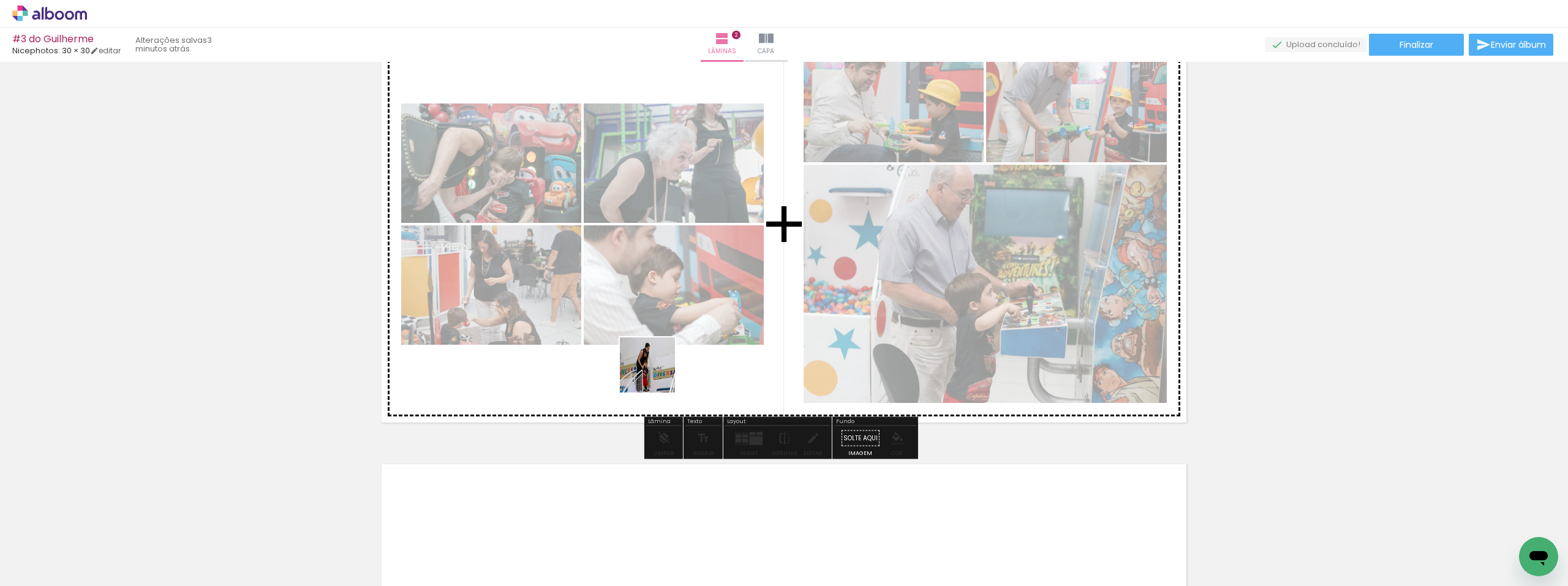
drag, startPoint x: 313, startPoint y: 498, endPoint x: 710, endPoint y: 362, distance: 419.6
click at [719, 358] on quentale-workspace at bounding box center [784, 293] width 1568 height 586
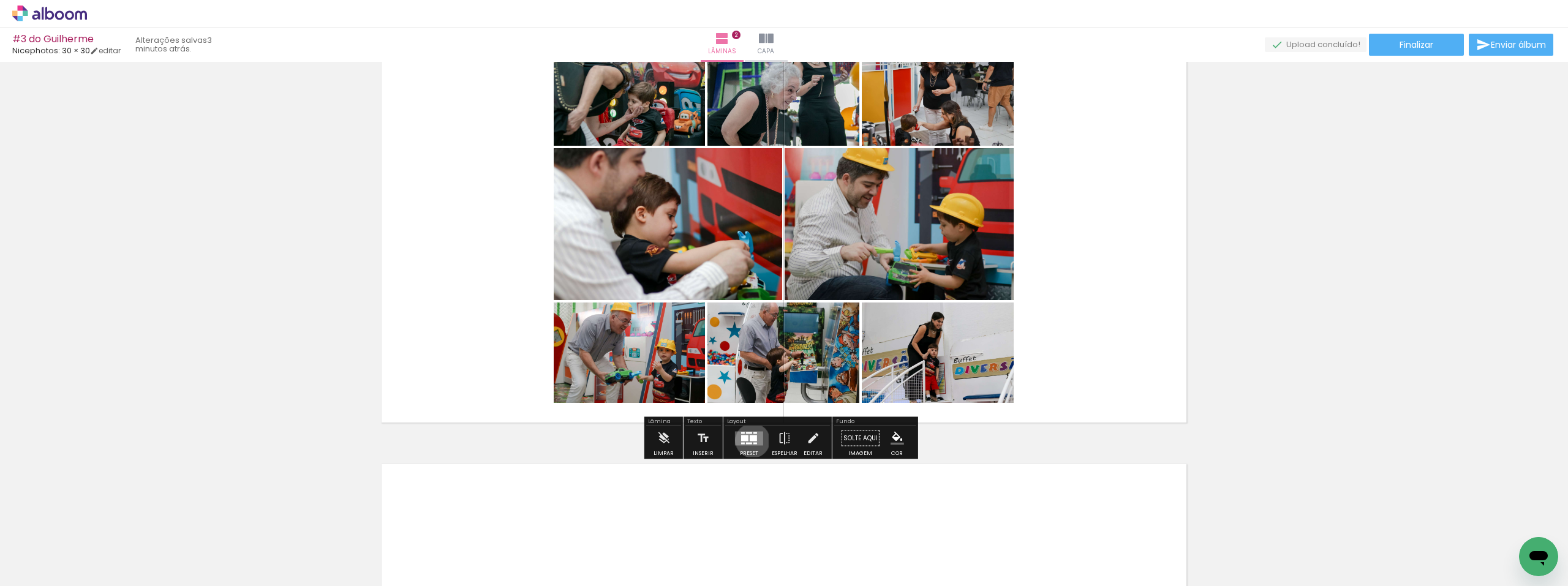
click at [750, 440] on div at bounding box center [753, 437] width 7 height 6
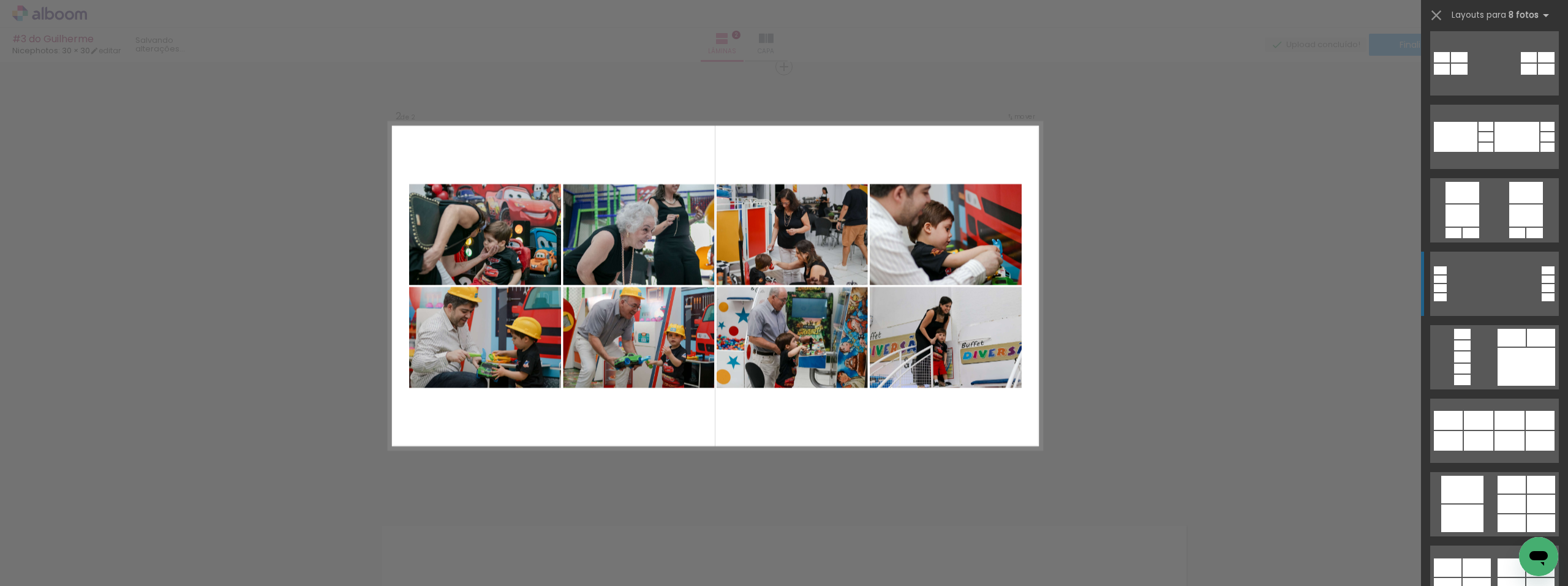
scroll to position [919, 0]
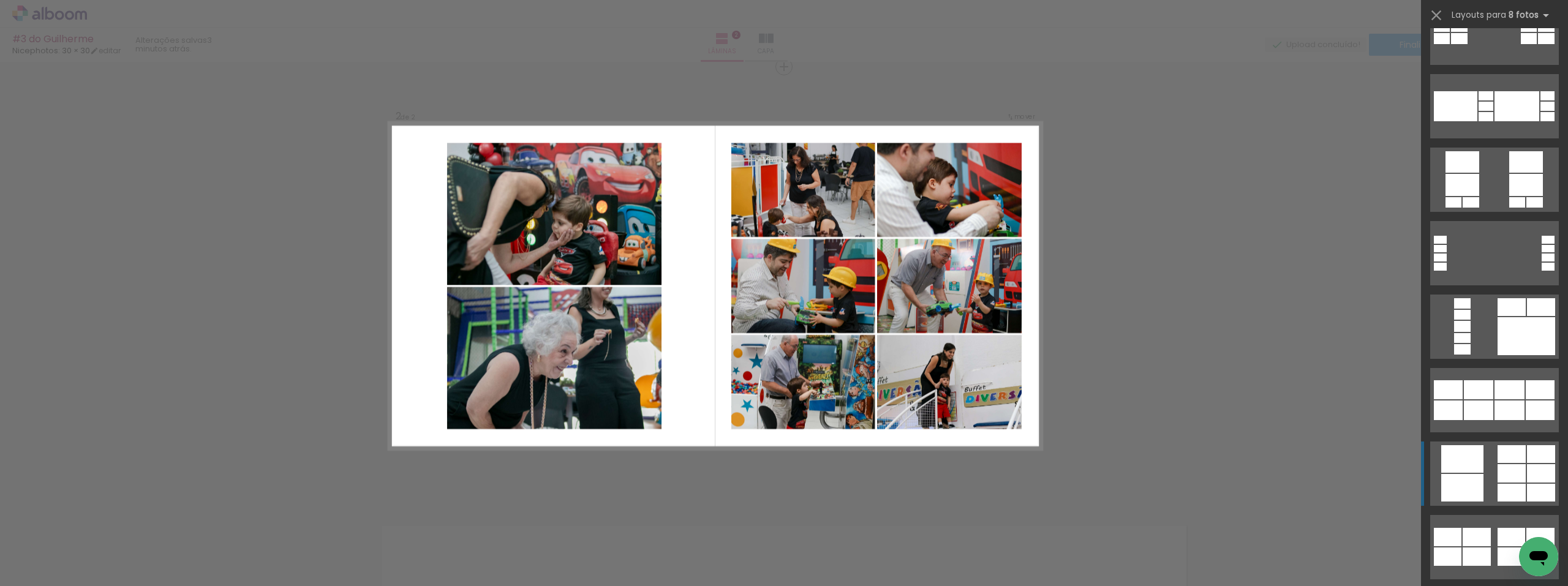
click at [1498, 459] on div at bounding box center [1512, 454] width 28 height 18
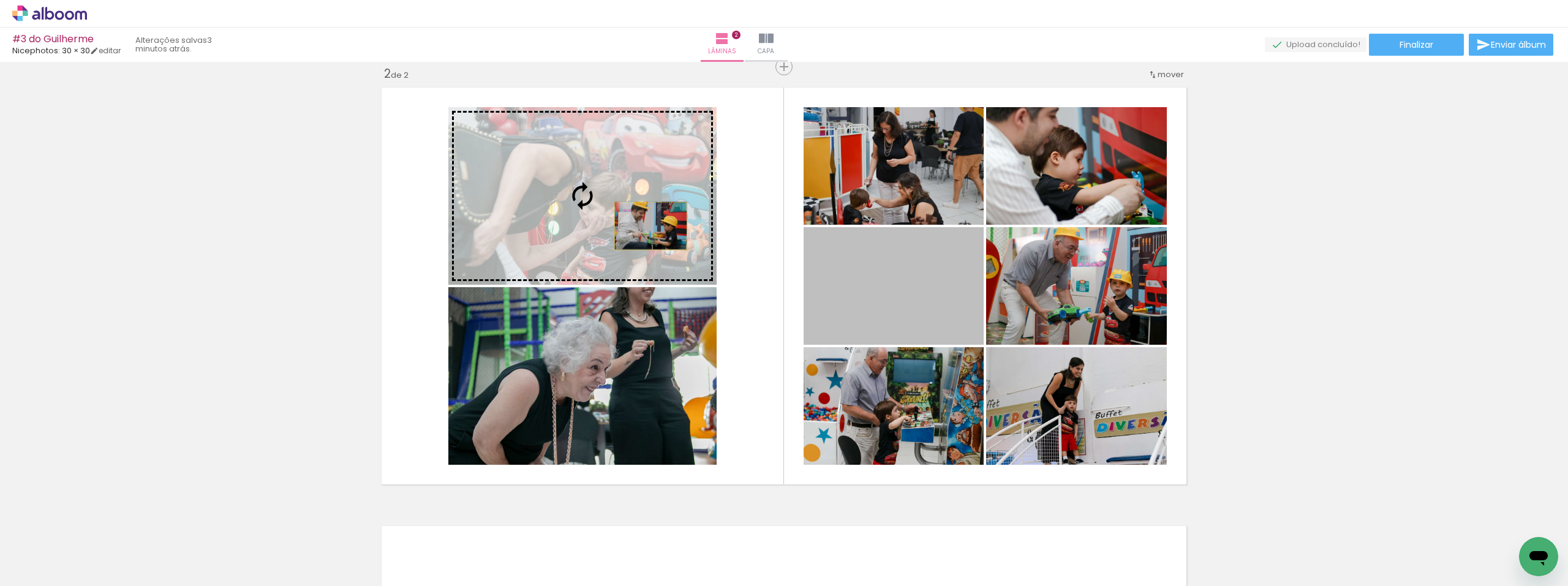
drag, startPoint x: 899, startPoint y: 286, endPoint x: 646, endPoint y: 226, distance: 260.0
click at [0, 0] on slot at bounding box center [0, 0] width 0 height 0
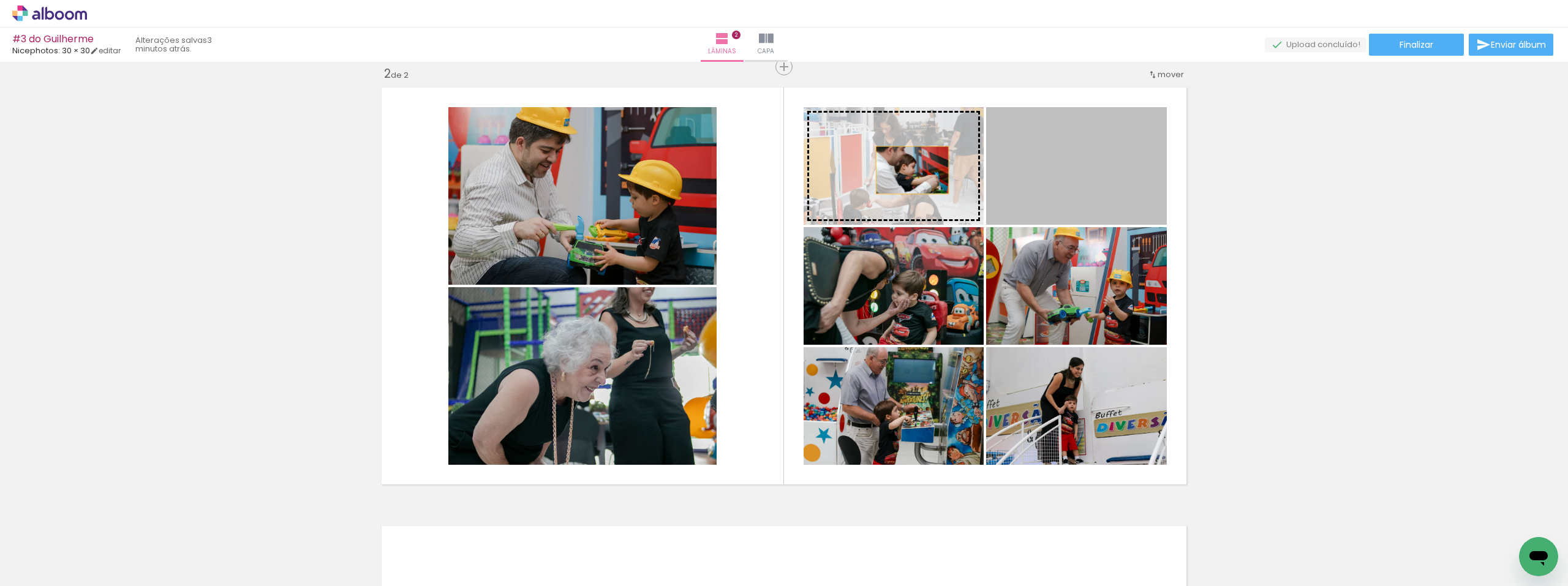
drag, startPoint x: 1095, startPoint y: 196, endPoint x: 908, endPoint y: 170, distance: 188.8
click at [0, 0] on slot at bounding box center [0, 0] width 0 height 0
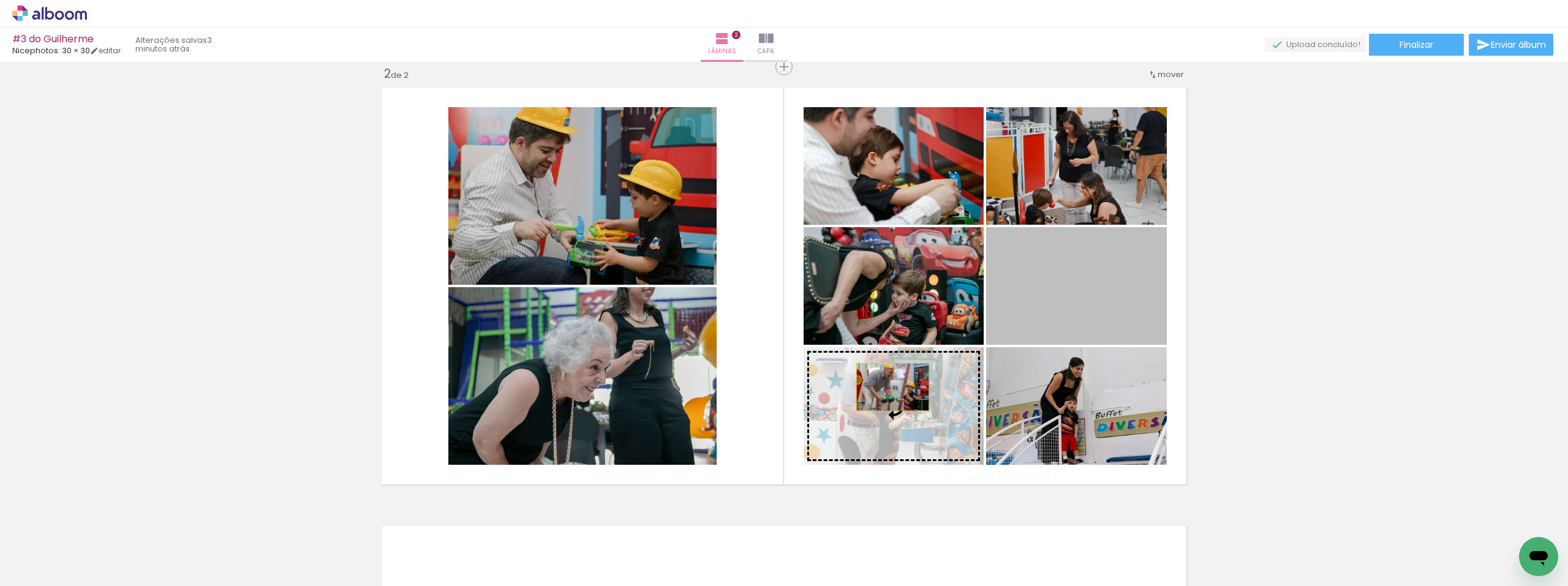
drag, startPoint x: 1065, startPoint y: 299, endPoint x: 880, endPoint y: 393, distance: 207.5
click at [0, 0] on slot at bounding box center [0, 0] width 0 height 0
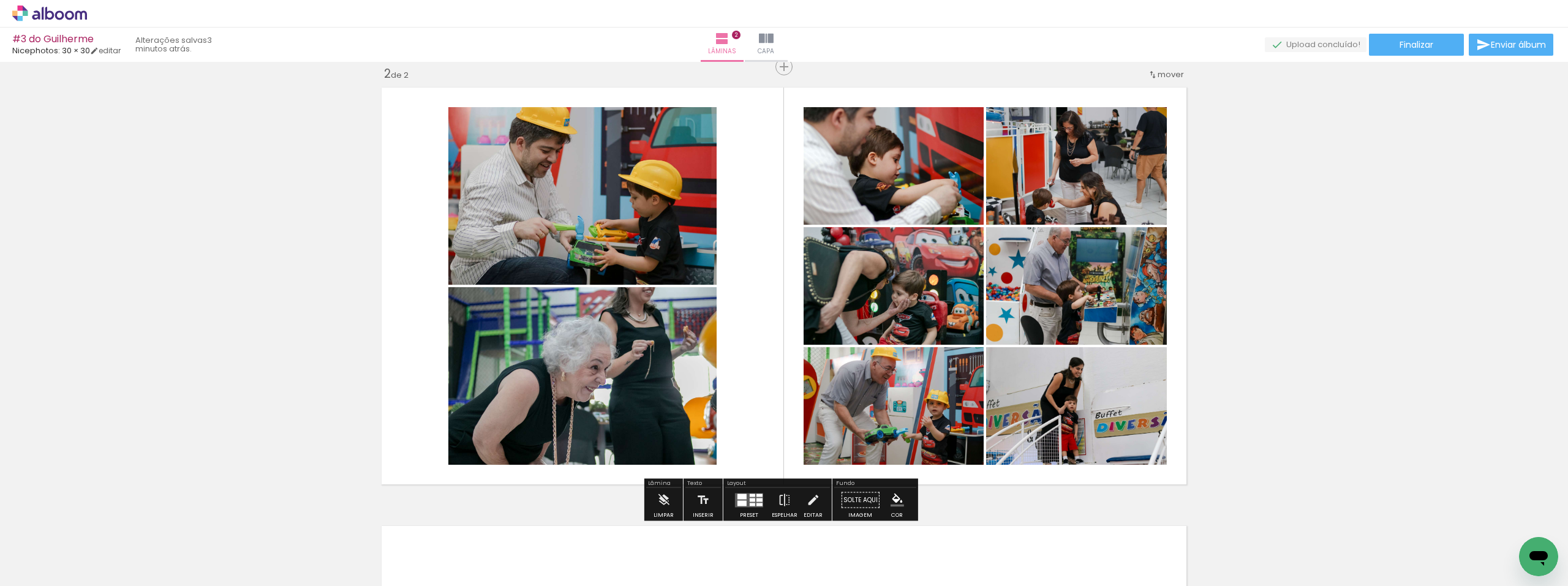
drag, startPoint x: 758, startPoint y: 418, endPoint x: 572, endPoint y: 415, distance: 186.0
click at [0, 0] on slot at bounding box center [0, 0] width 0 height 0
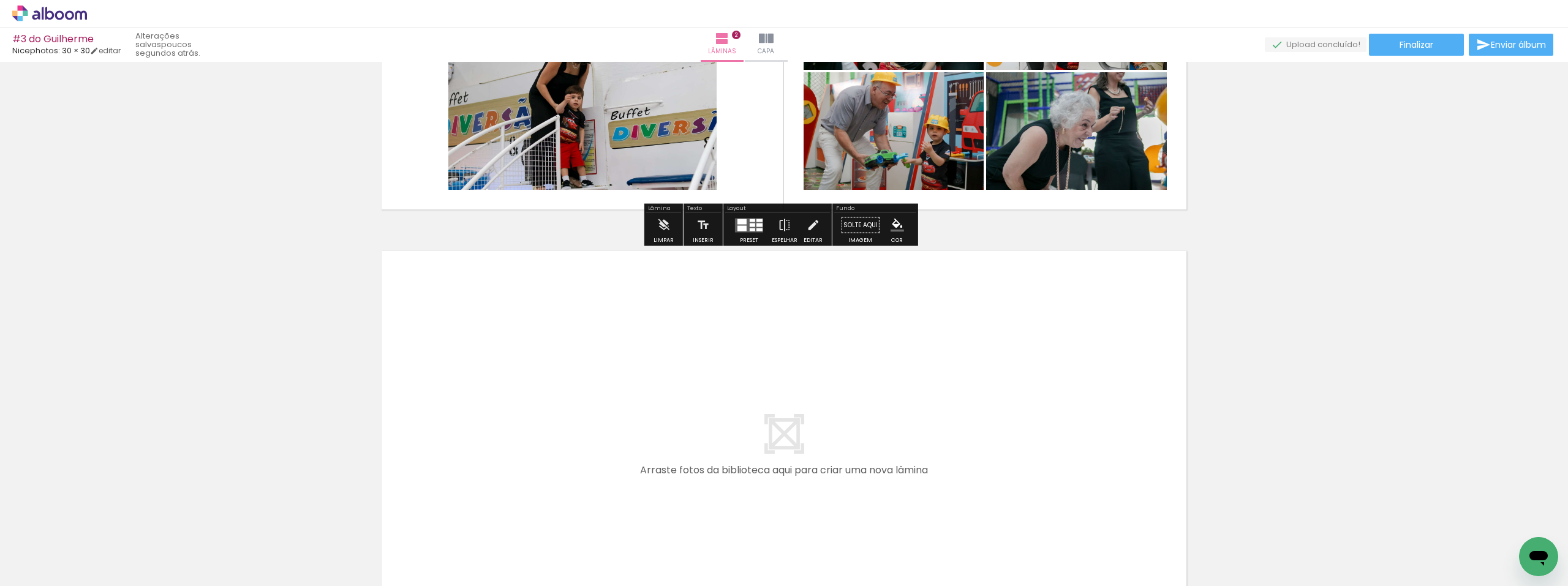
scroll to position [760, 0]
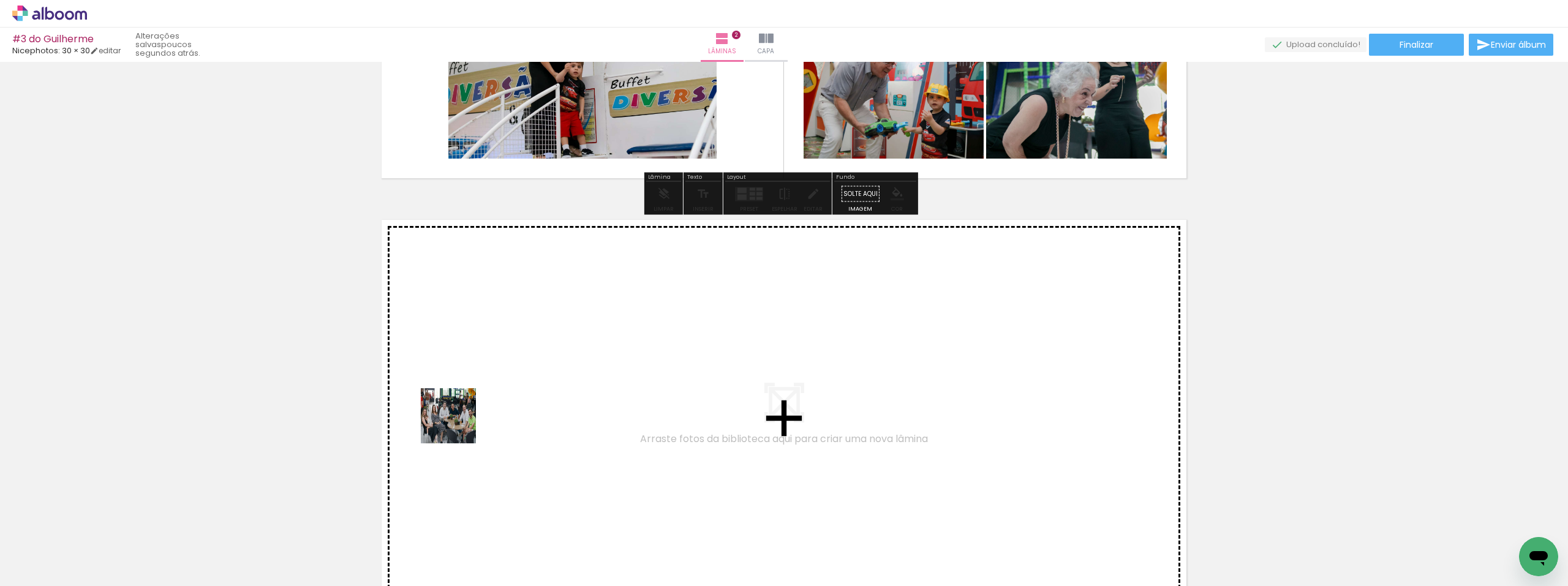
drag, startPoint x: 427, startPoint y: 442, endPoint x: 514, endPoint y: 374, distance: 110.4
click at [514, 374] on quentale-workspace at bounding box center [784, 293] width 1568 height 586
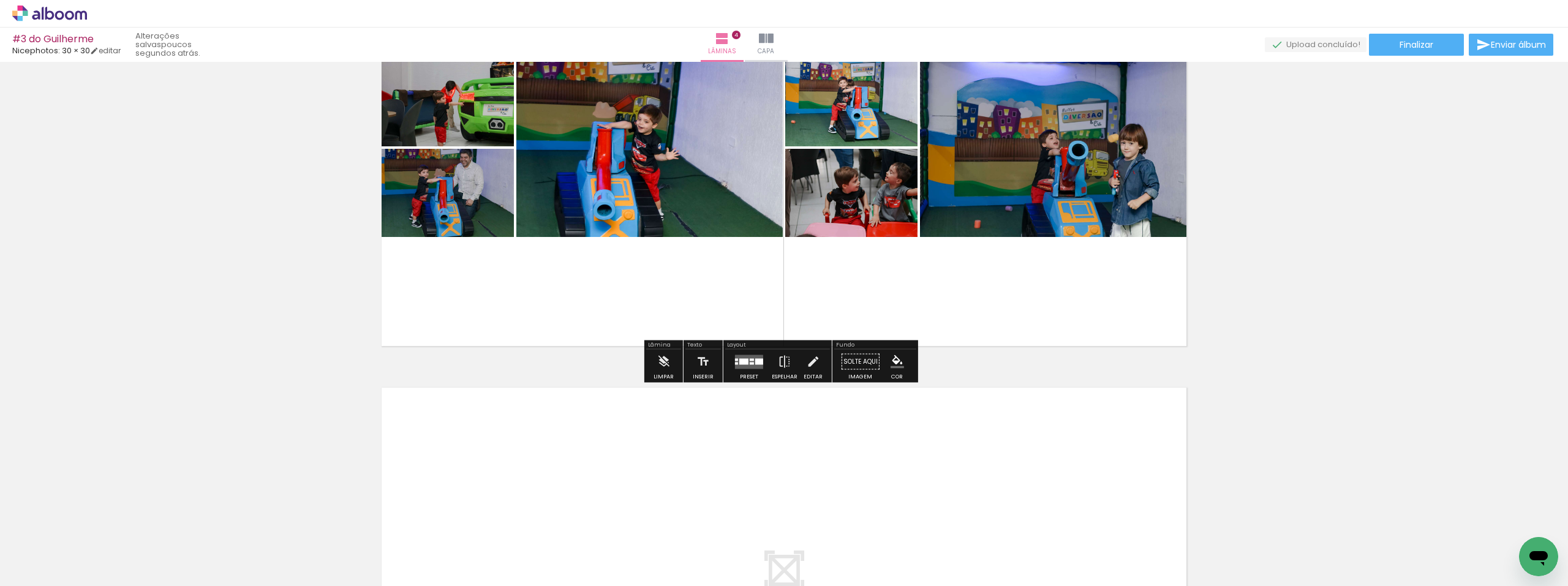
scroll to position [1576, 0]
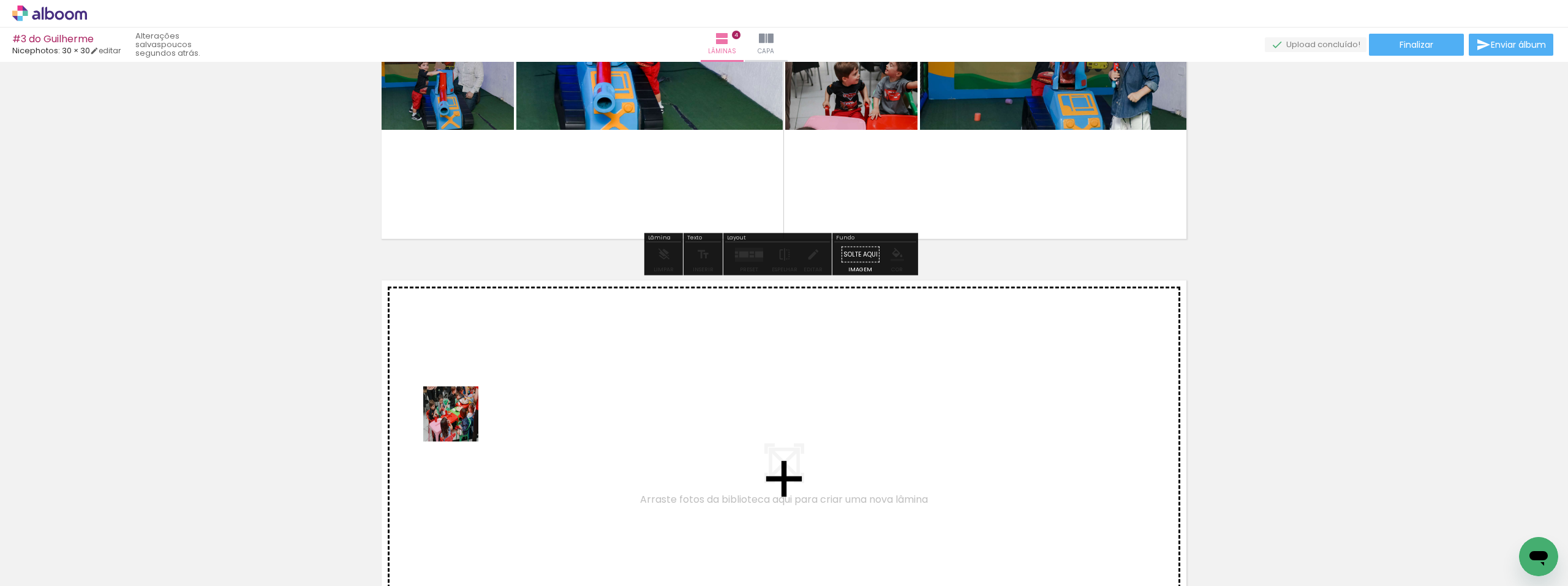
drag, startPoint x: 136, startPoint y: 554, endPoint x: 476, endPoint y: 409, distance: 369.6
click at [476, 409] on quentale-workspace at bounding box center [784, 293] width 1568 height 586
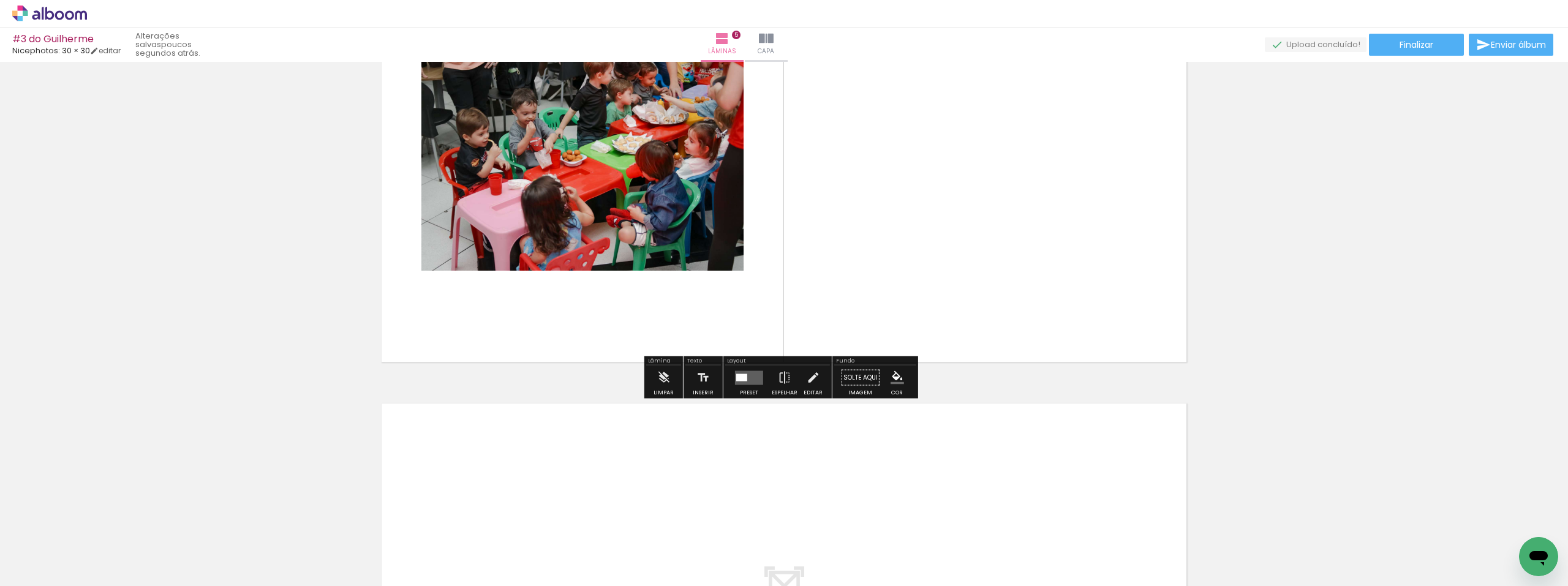
scroll to position [1830, 0]
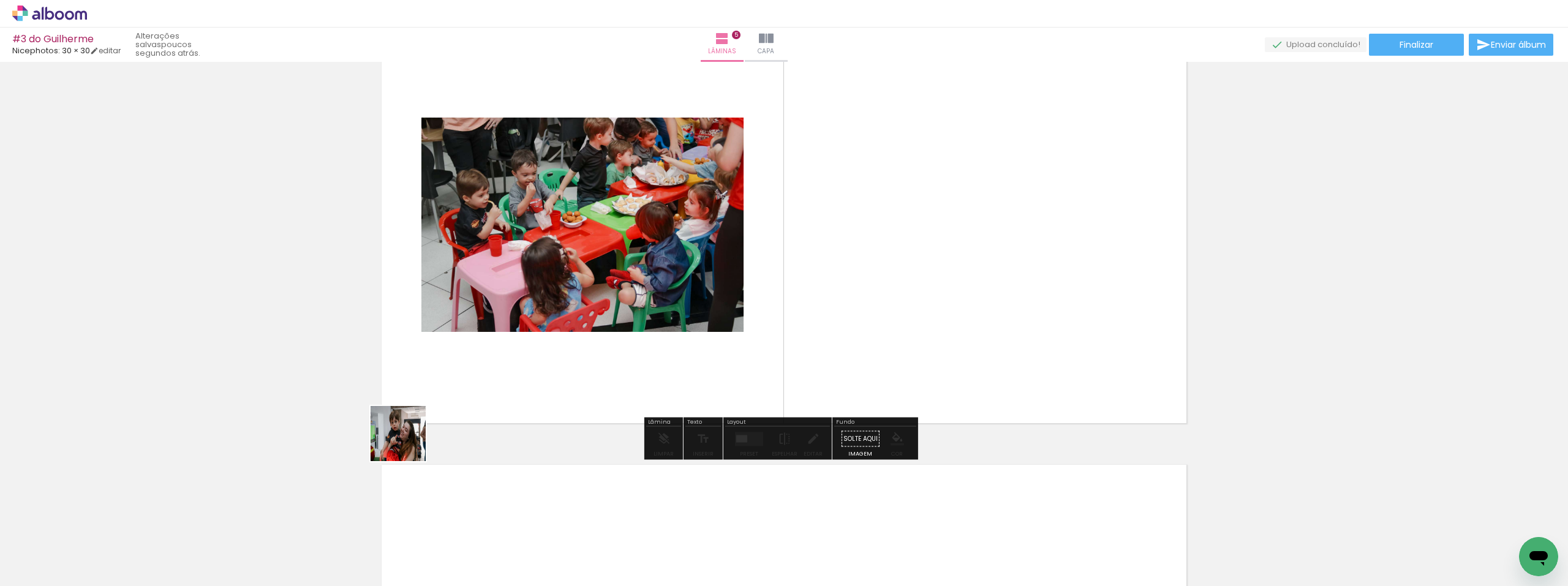
drag, startPoint x: 155, startPoint y: 538, endPoint x: 745, endPoint y: 331, distance: 625.3
click at [751, 329] on quentale-workspace at bounding box center [784, 293] width 1568 height 586
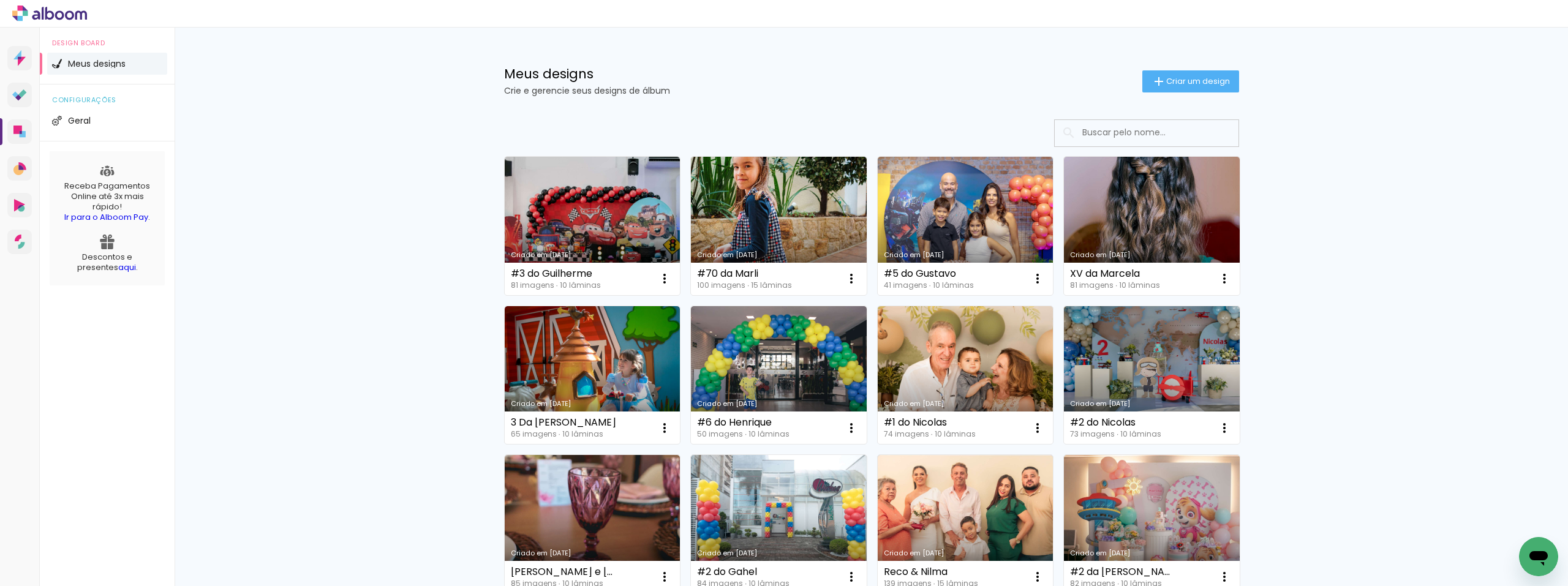
drag, startPoint x: 1309, startPoint y: 234, endPoint x: 1305, endPoint y: 210, distance: 24.3
click at [1205, 77] on span "Criar um design" at bounding box center [1198, 81] width 64 height 8
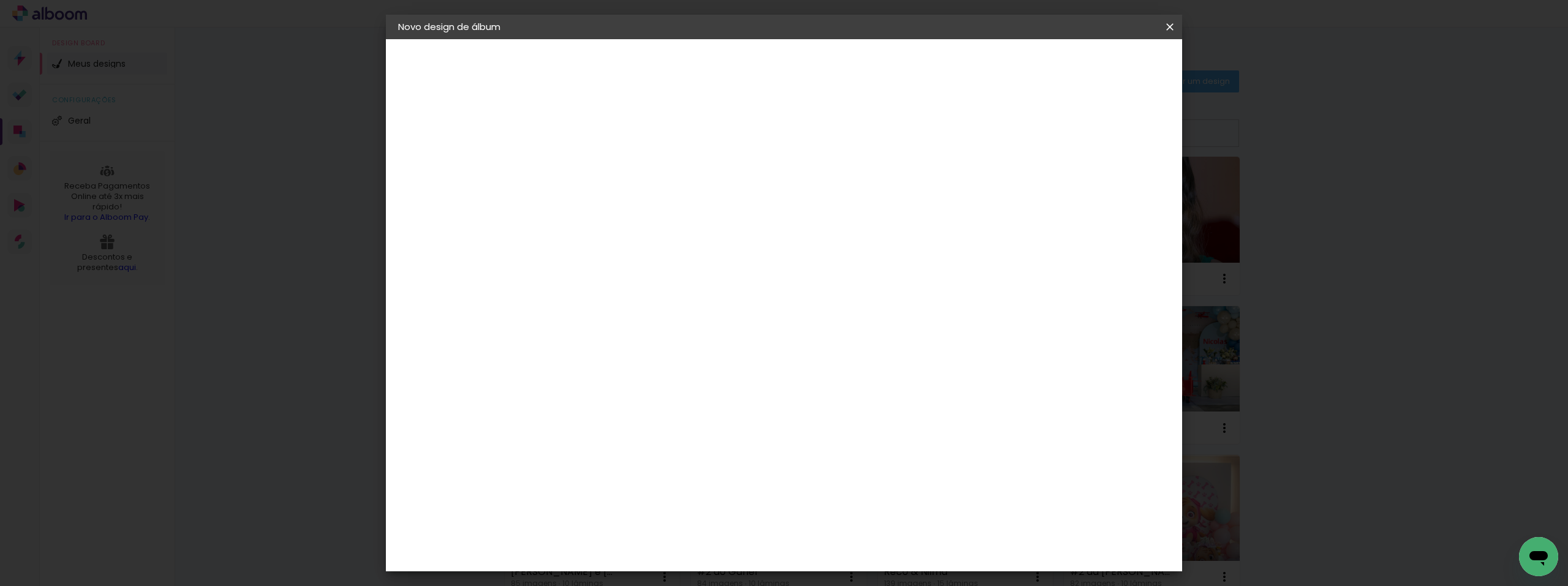
click at [598, 175] on div at bounding box center [598, 175] width 0 height 1
type input "#70 da Cida"
type paper-input "#70 da Cida"
click at [0, 0] on slot "Avançar" at bounding box center [0, 0] width 0 height 0
click at [0, 0] on slot "Tamanho Livre" at bounding box center [0, 0] width 0 height 0
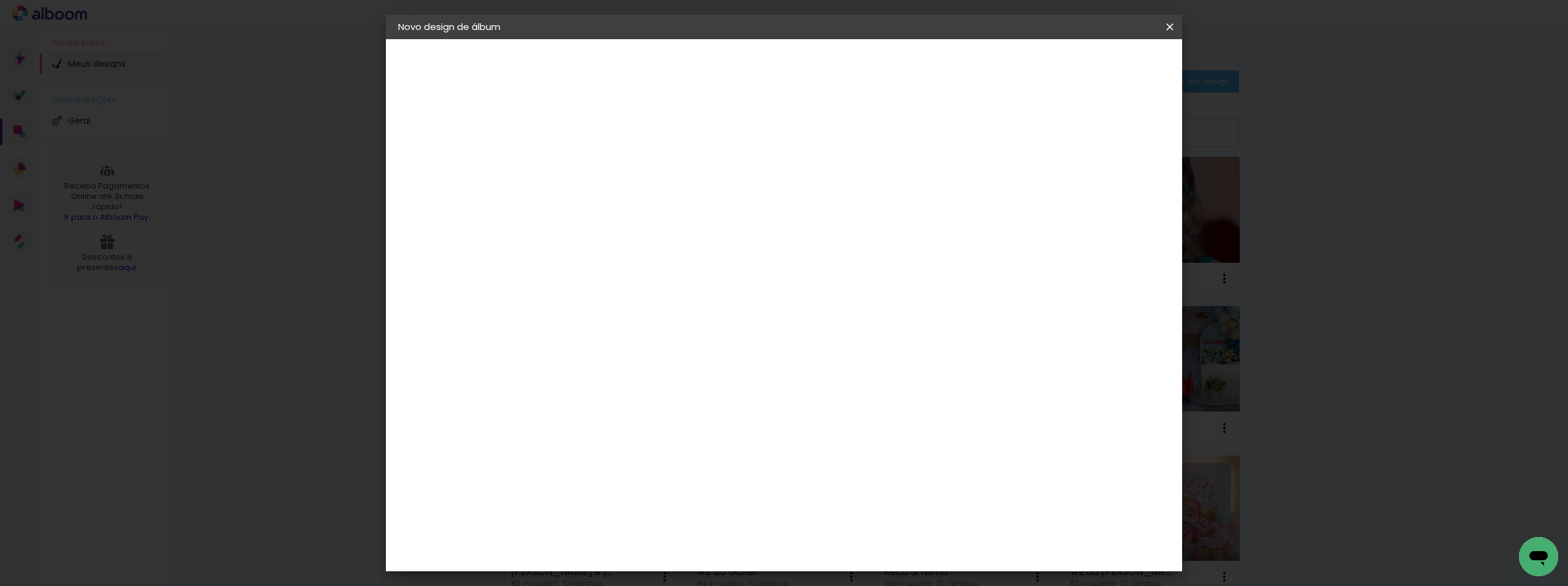
click at [691, 233] on input at bounding box center [630, 233] width 124 height 15
type input "Nice"
type paper-input "Nice"
click at [671, 266] on paper-item "Nicephotos" at bounding box center [617, 277] width 108 height 27
click at [645, 281] on div "Nicephotos" at bounding box center [618, 277] width 55 height 10
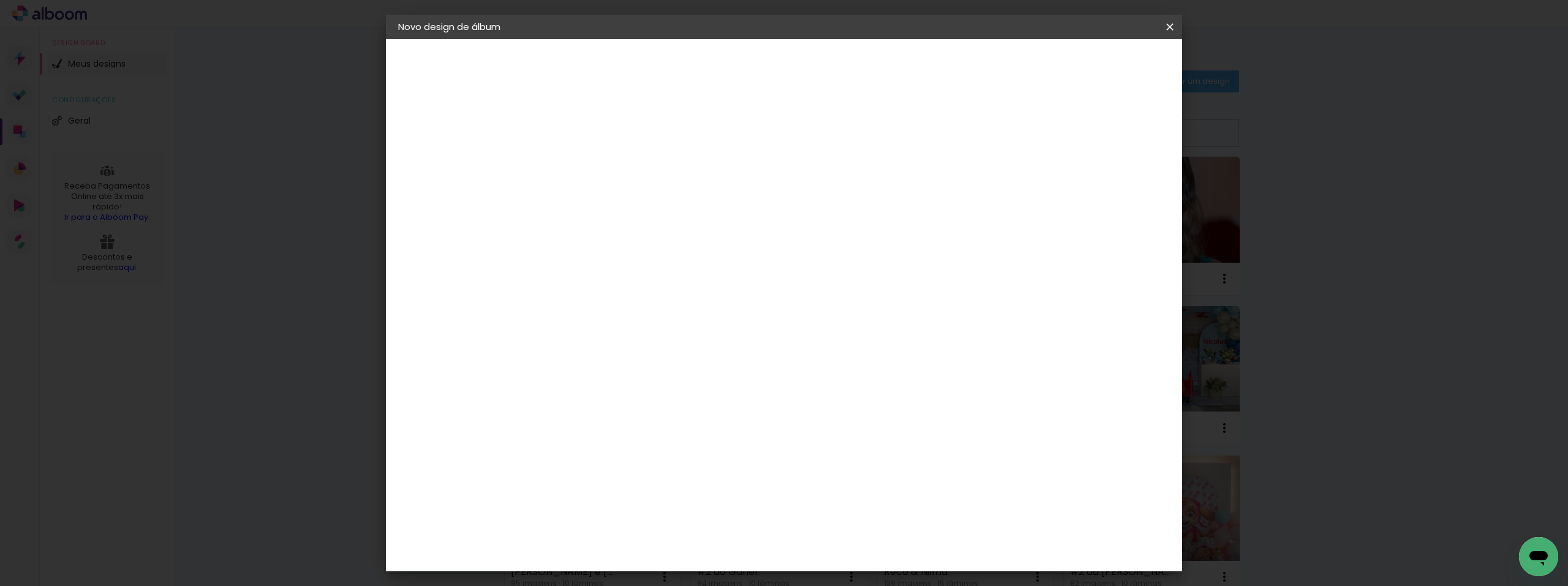
click at [0, 0] on slot "Avançar" at bounding box center [0, 0] width 0 height 0
click at [646, 204] on input "text" at bounding box center [622, 213] width 48 height 19
click at [0, 0] on slot "Premium" at bounding box center [0, 0] width 0 height 0
type input "Premium"
click at [681, 380] on span "30 × 30" at bounding box center [652, 396] width 57 height 32
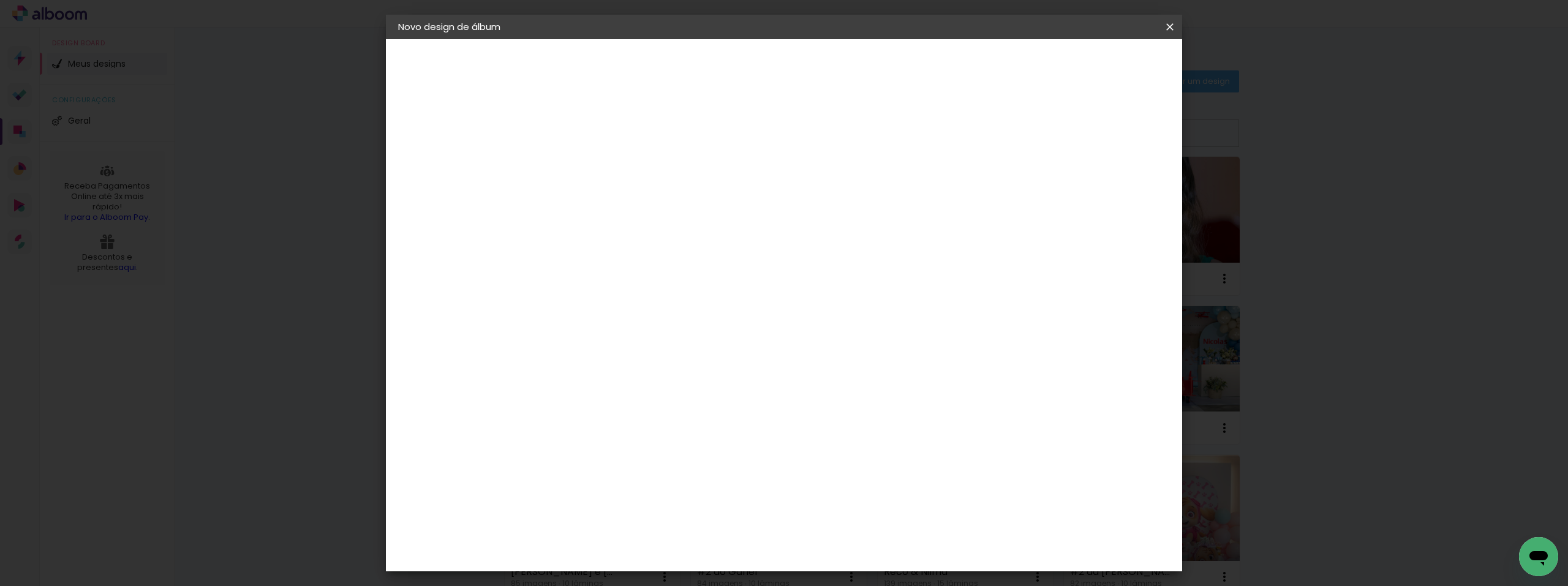
click at [0, 0] on slot "Avançar" at bounding box center [0, 0] width 0 height 0
click at [1093, 64] on span "Iniciar design" at bounding box center [1065, 64] width 55 height 8
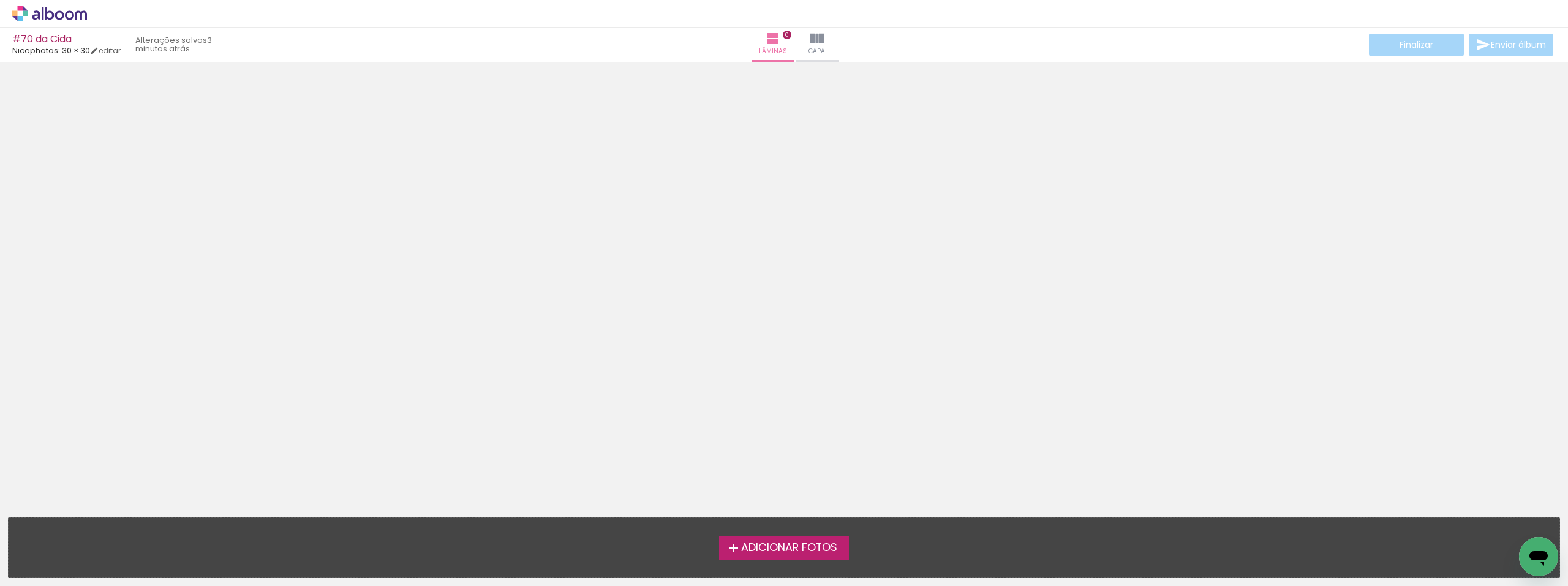
click at [350, 193] on div at bounding box center [784, 286] width 1568 height 439
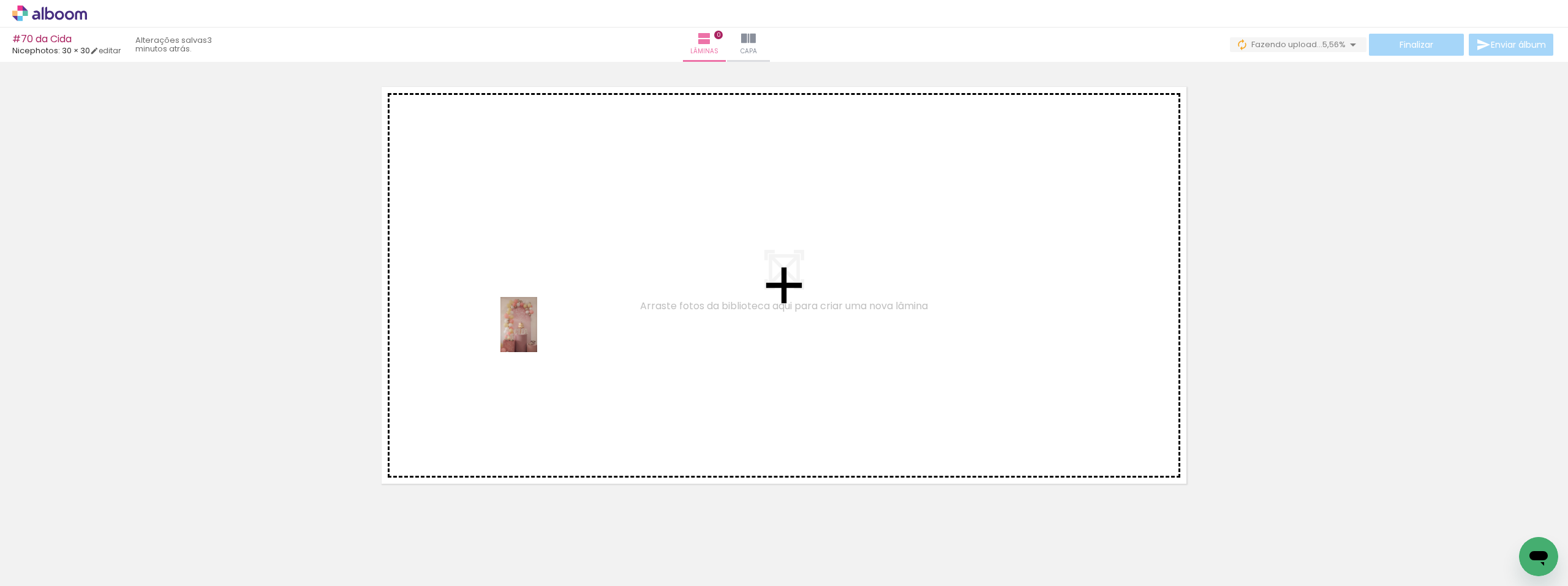
drag, startPoint x: 349, startPoint y: 436, endPoint x: 407, endPoint y: 331, distance: 120.0
click at [508, 308] on quentale-workspace at bounding box center [784, 293] width 1568 height 586
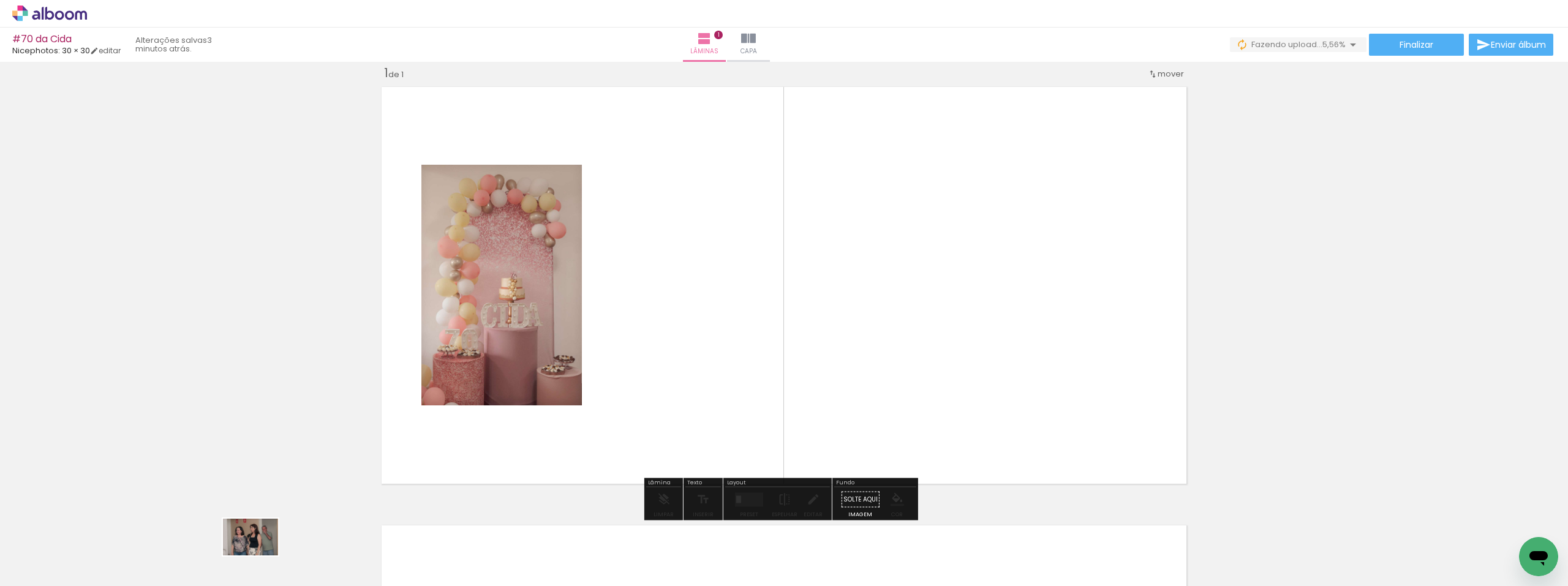
drag, startPoint x: 266, startPoint y: 551, endPoint x: 260, endPoint y: 556, distance: 7.8
click at [260, 556] on div at bounding box center [260, 545] width 61 height 41
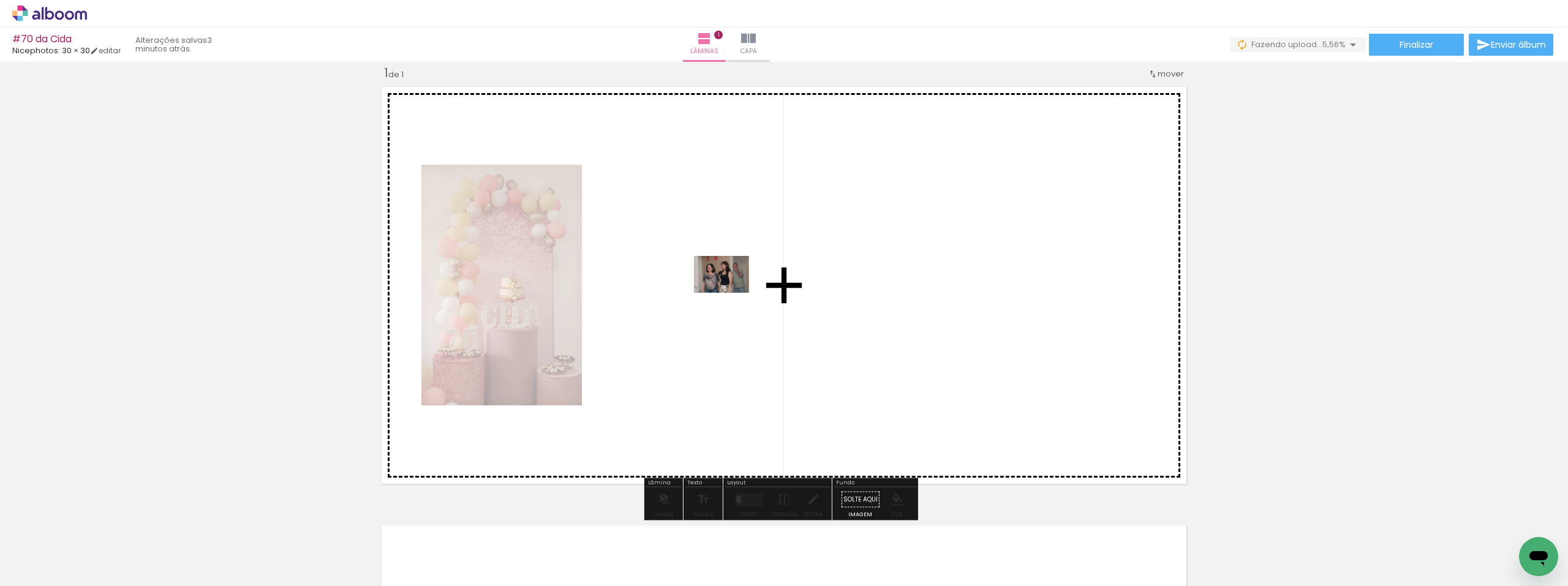
drag, startPoint x: 540, startPoint y: 439, endPoint x: 630, endPoint y: 290, distance: 174.1
click at [693, 282] on quentale-workspace at bounding box center [784, 293] width 1568 height 586
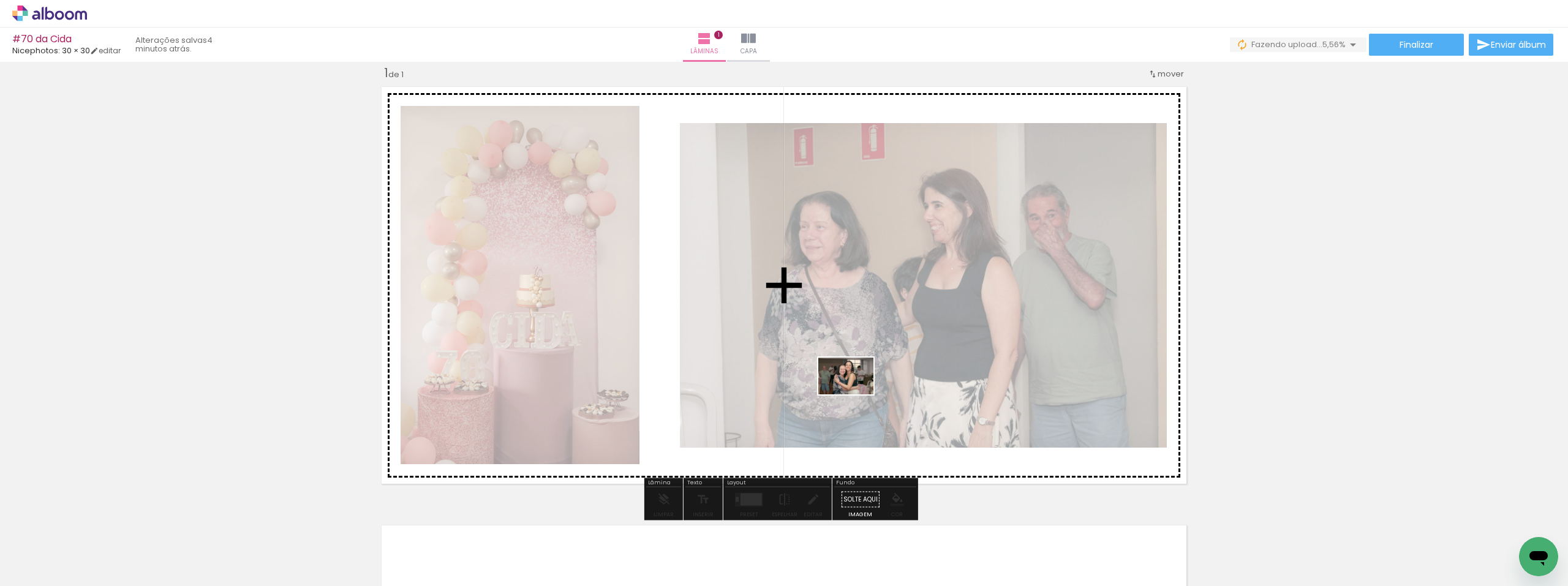
drag, startPoint x: 333, startPoint y: 553, endPoint x: 854, endPoint y: 398, distance: 543.6
click at [854, 398] on quentale-workspace at bounding box center [784, 293] width 1568 height 586
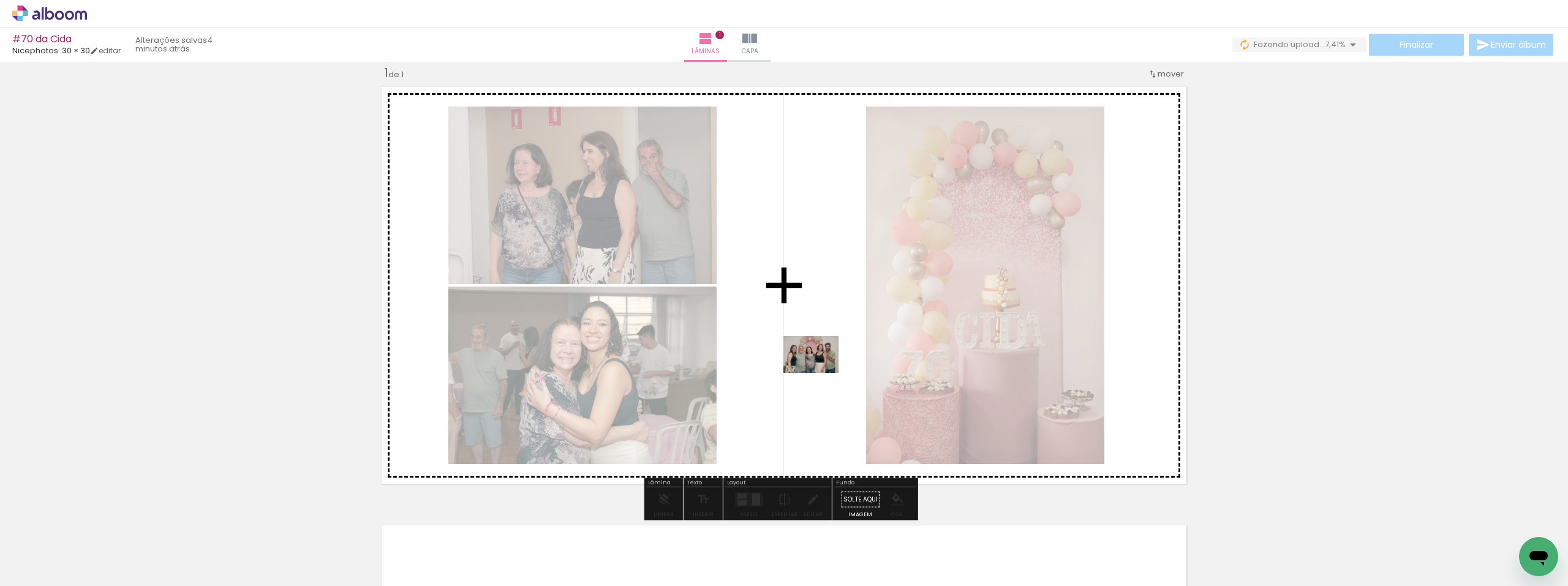
drag, startPoint x: 415, startPoint y: 550, endPoint x: 542, endPoint y: 483, distance: 143.6
click at [828, 367] on quentale-workspace at bounding box center [784, 293] width 1568 height 586
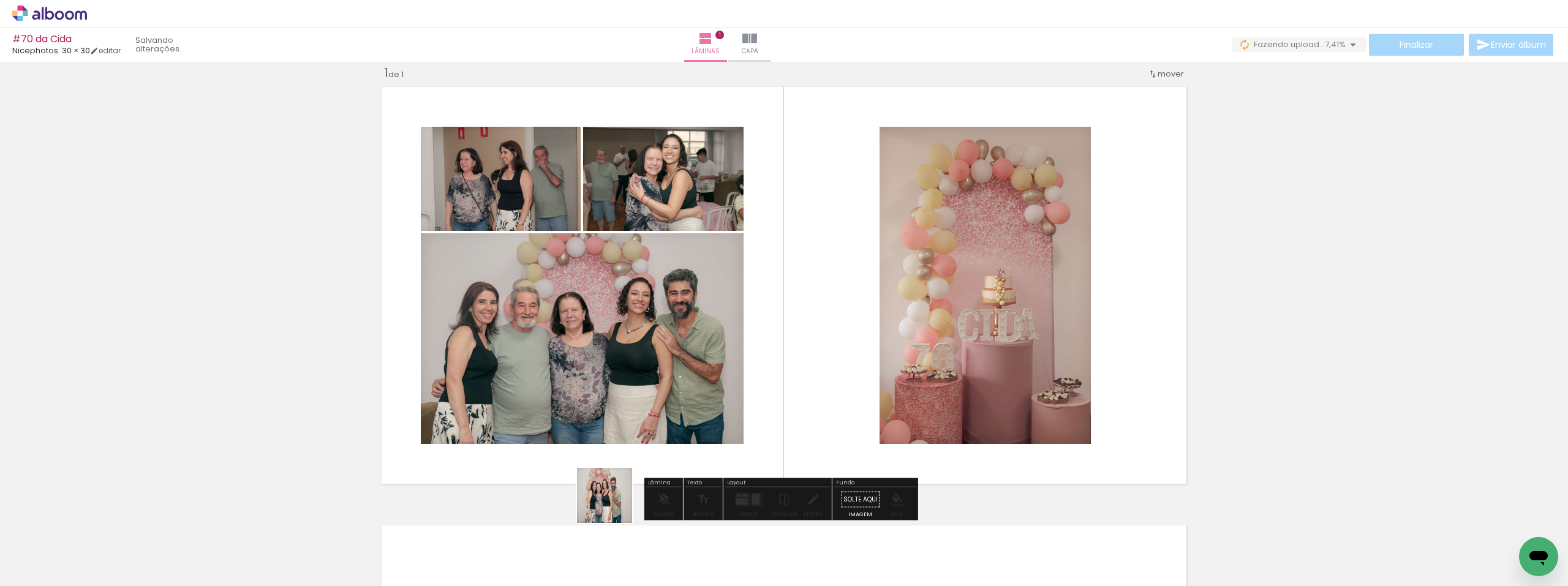
drag, startPoint x: 614, startPoint y: 505, endPoint x: 835, endPoint y: 349, distance: 270.5
click at [835, 349] on quentale-workspace at bounding box center [784, 293] width 1568 height 586
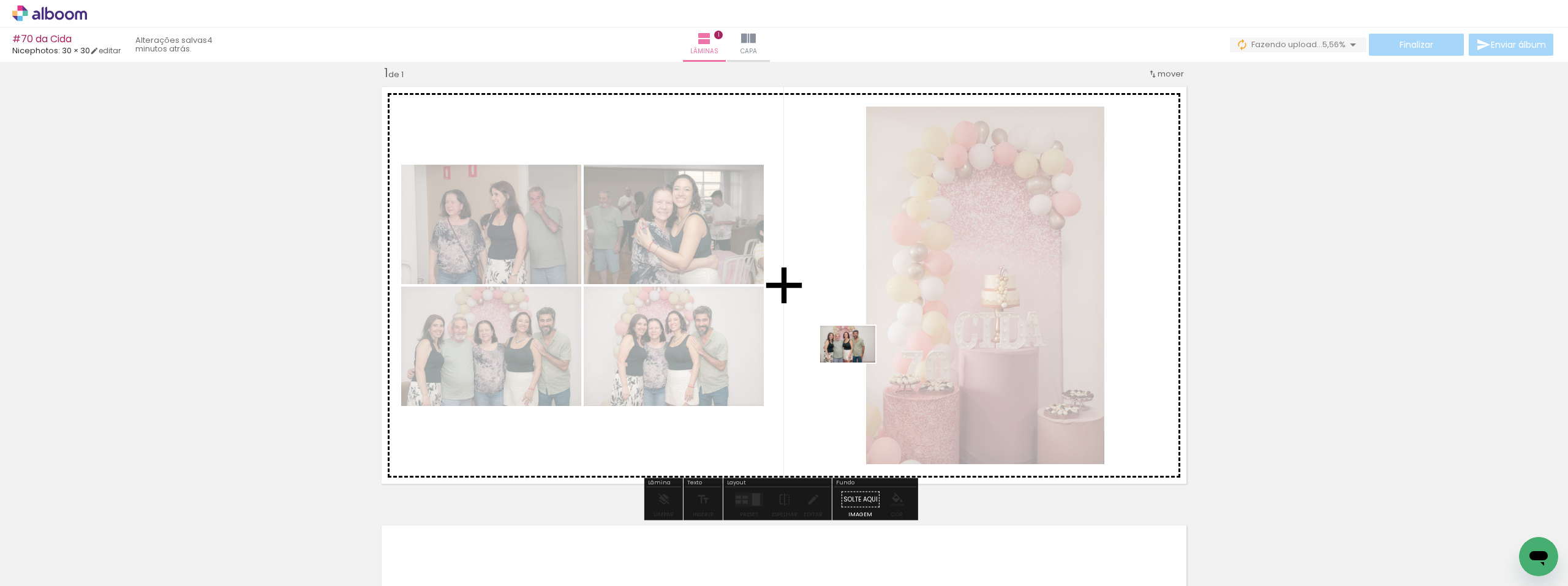
drag, startPoint x: 591, startPoint y: 531, endPoint x: 840, endPoint y: 366, distance: 298.7
click at [858, 361] on quentale-workspace at bounding box center [784, 293] width 1568 height 586
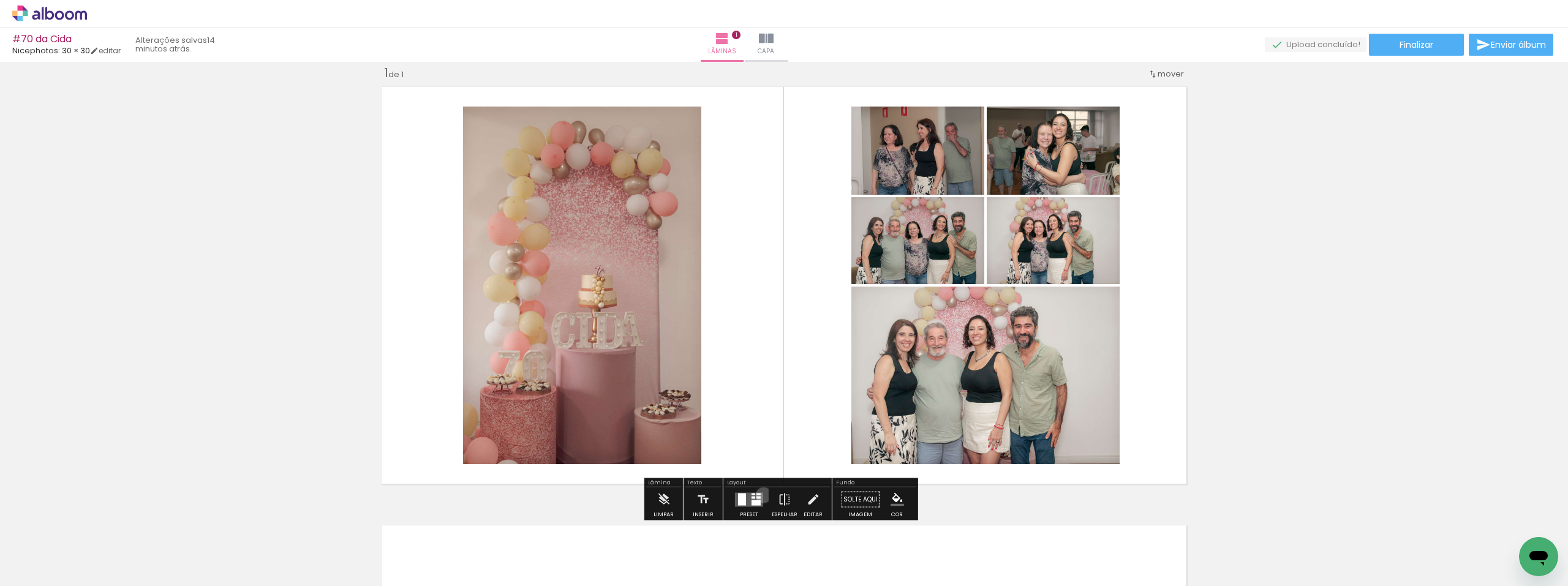
click at [761, 495] on div at bounding box center [749, 500] width 33 height 24
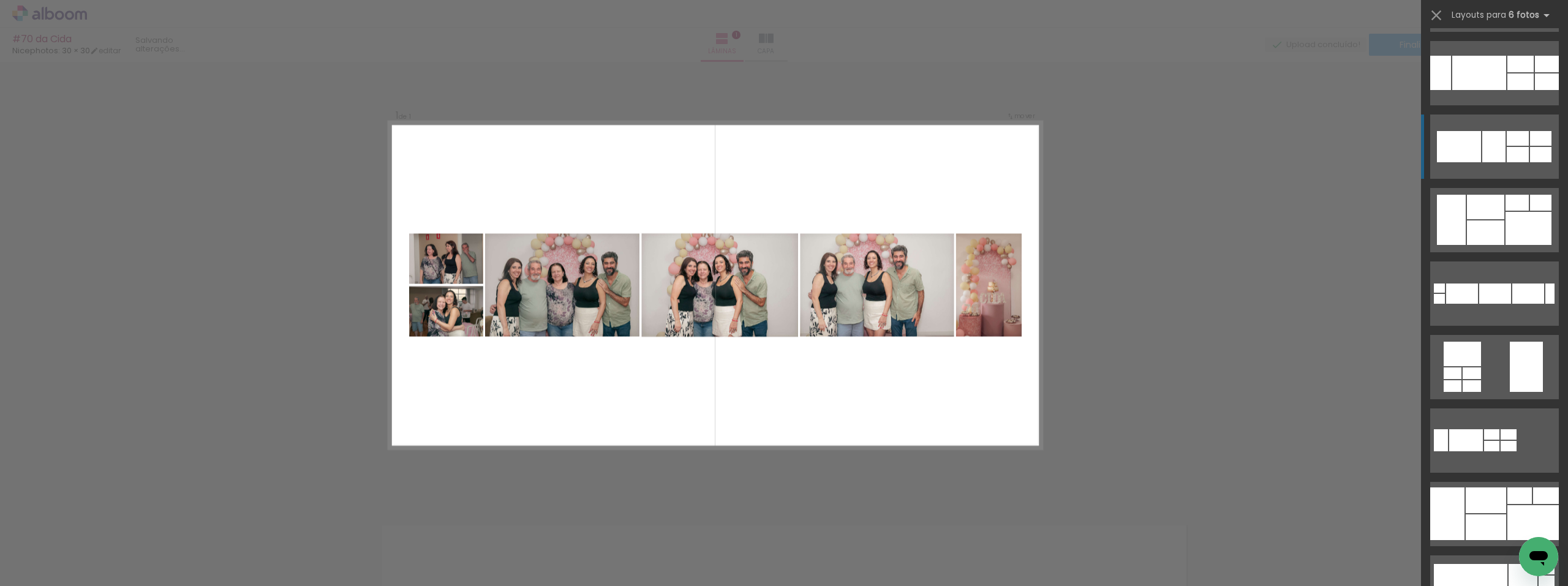
scroll to position [245, 0]
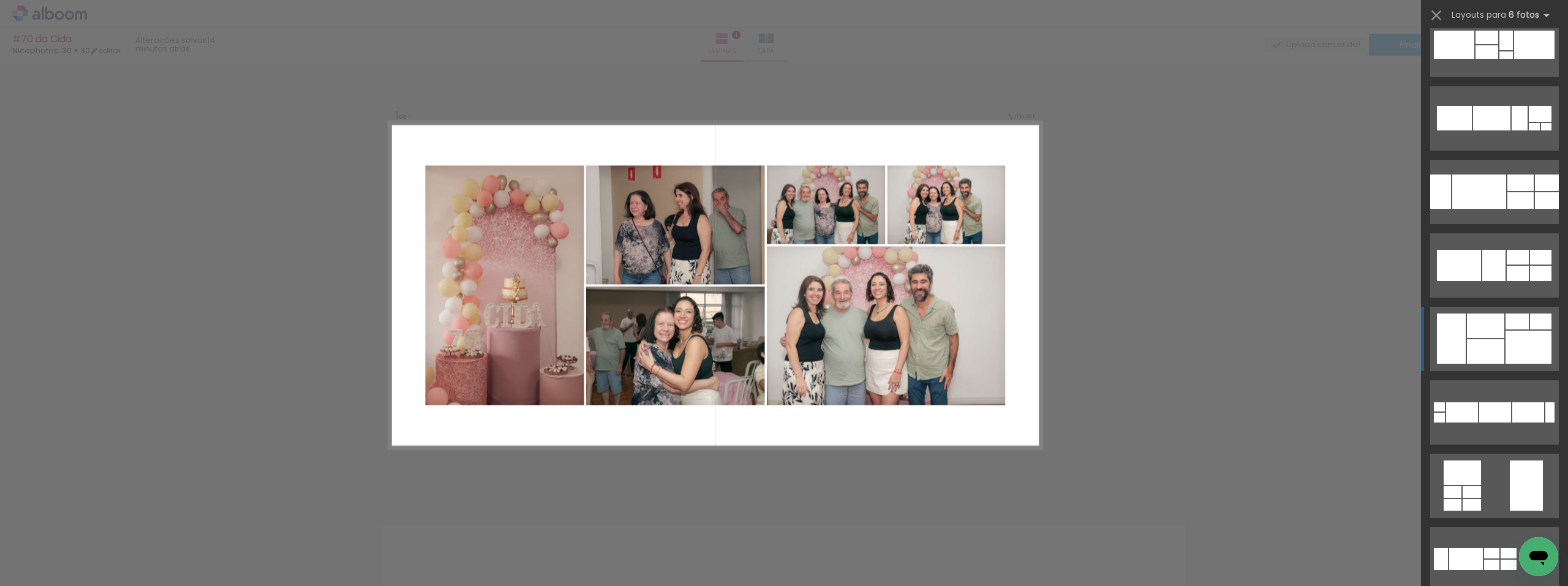
click at [1491, 335] on div at bounding box center [1485, 326] width 37 height 24
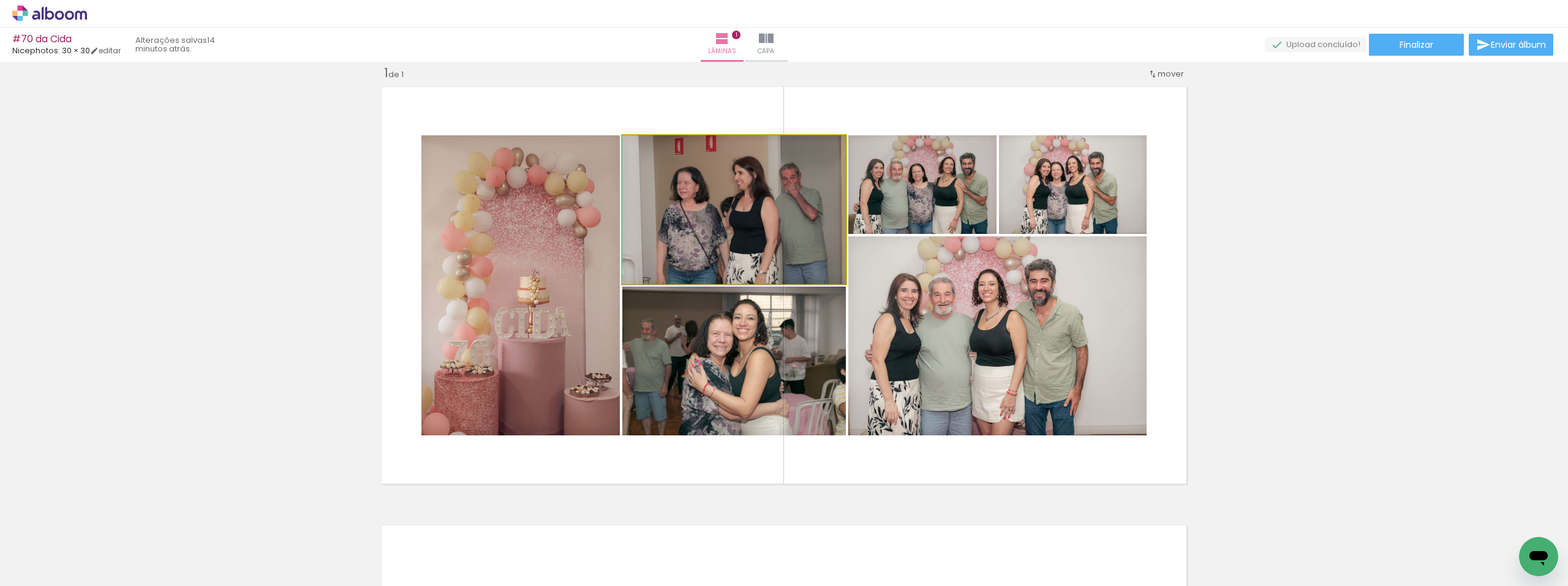
click at [789, 238] on quentale-photo at bounding box center [734, 210] width 224 height 149
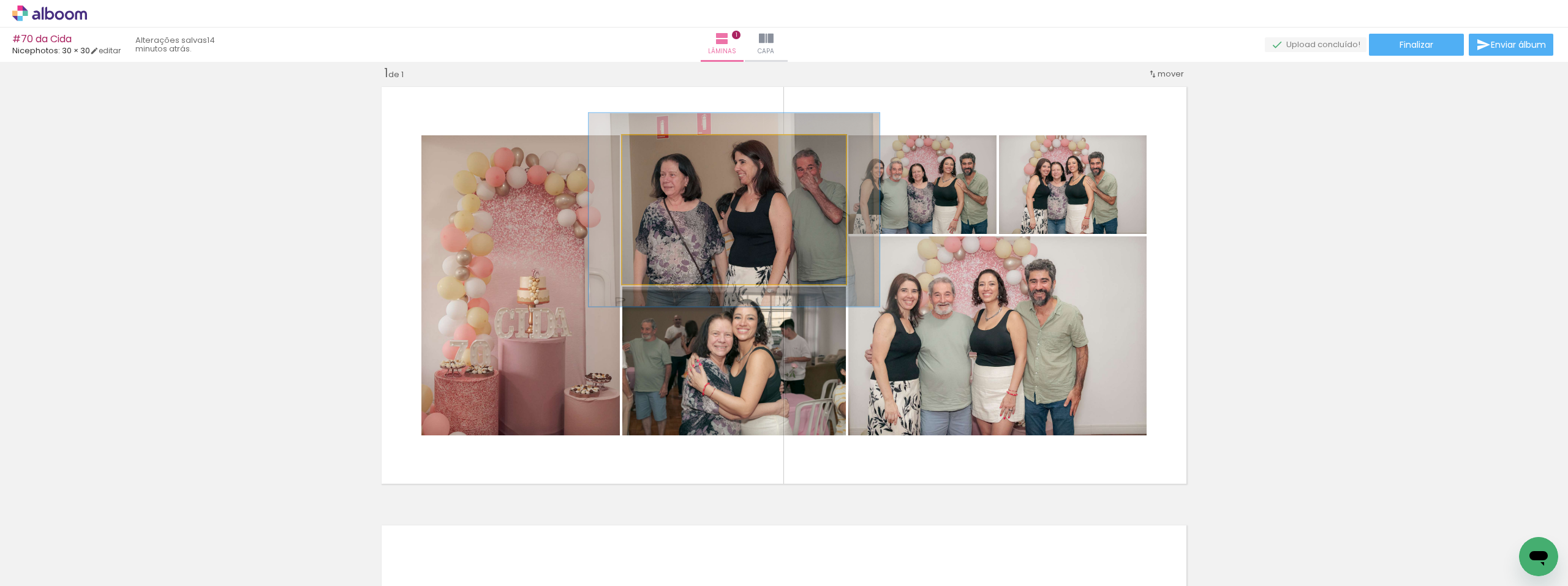
drag, startPoint x: 656, startPoint y: 145, endPoint x: 664, endPoint y: 148, distance: 8.5
type paper-slider "130"
click at [664, 148] on div at bounding box center [675, 148] width 48 height 19
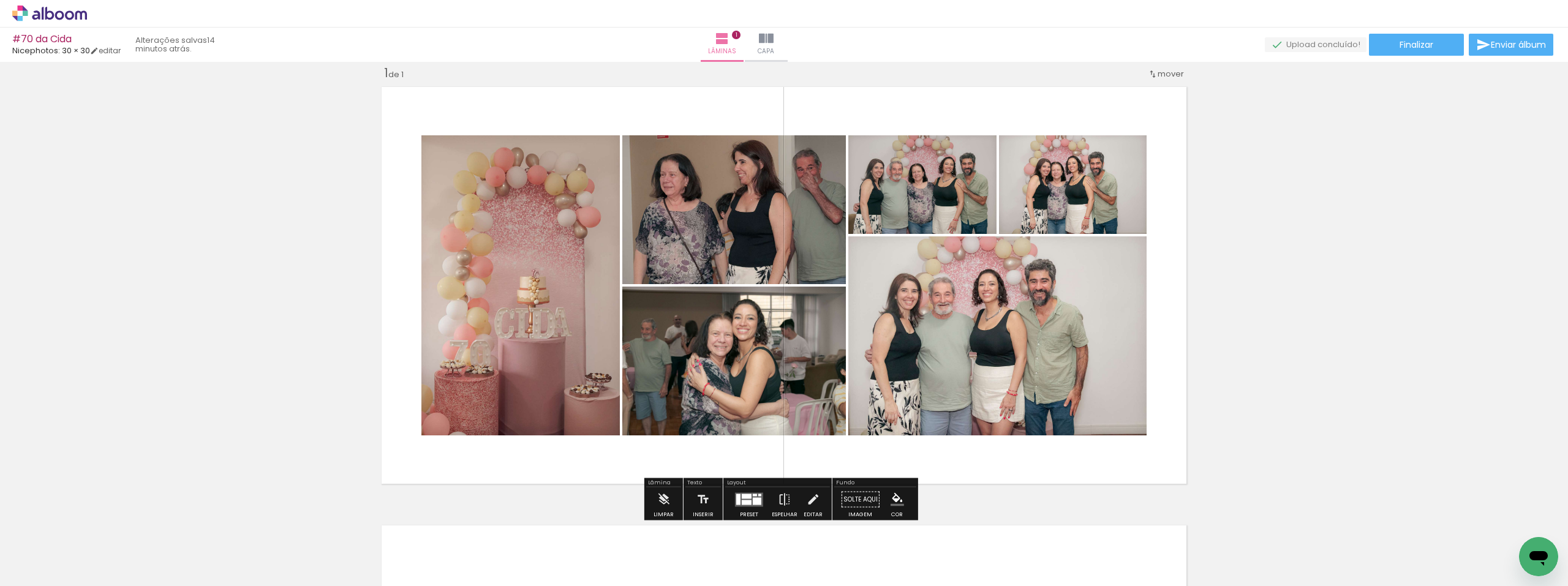
drag, startPoint x: 1315, startPoint y: 179, endPoint x: 1326, endPoint y: 164, distance: 18.6
click at [1323, 168] on div "Inserir lâmina 1 de 1" at bounding box center [784, 489] width 1568 height 877
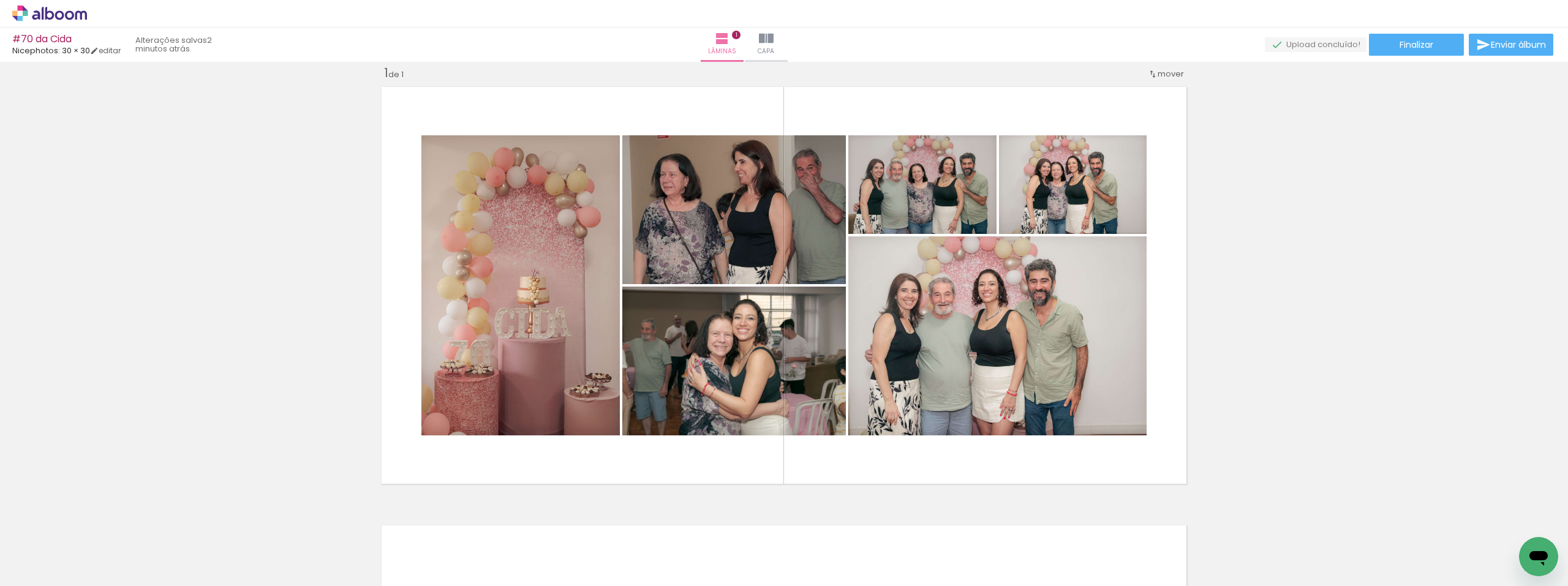
click at [57, 551] on input "Todas as fotos" at bounding box center [34, 549] width 46 height 10
click at [0, 0] on slot "Não utilizadas" at bounding box center [0, 0] width 0 height 0
type input "Não utilizadas"
